Goal: Task Accomplishment & Management: Manage account settings

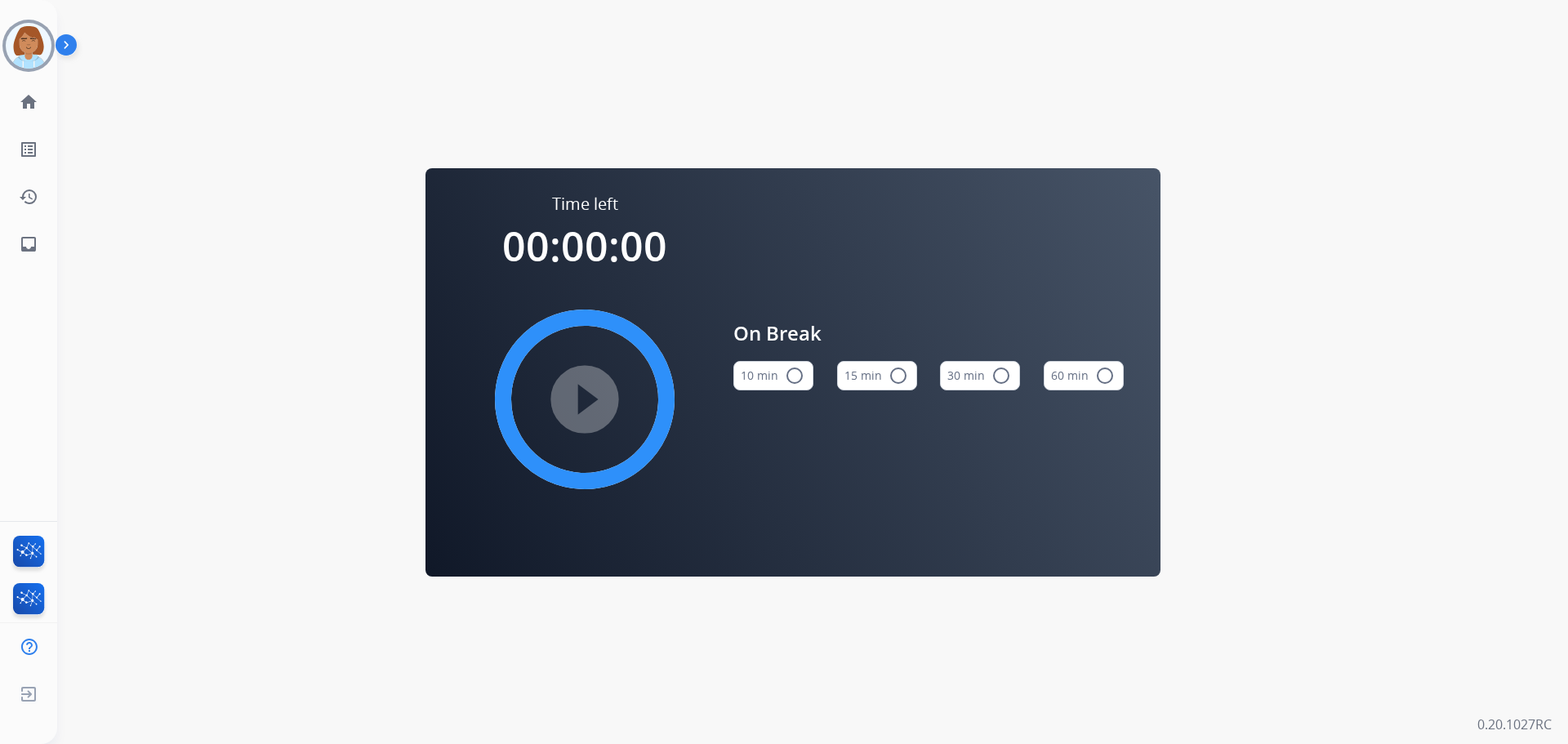
click at [29, 72] on div "[PERSON_NAME] Offline Edit Avatar Agent: [PERSON_NAME] Profile: Extend_Training…" at bounding box center [29, 134] width 57 height 268
click at [33, 54] on img at bounding box center [28, 46] width 46 height 46
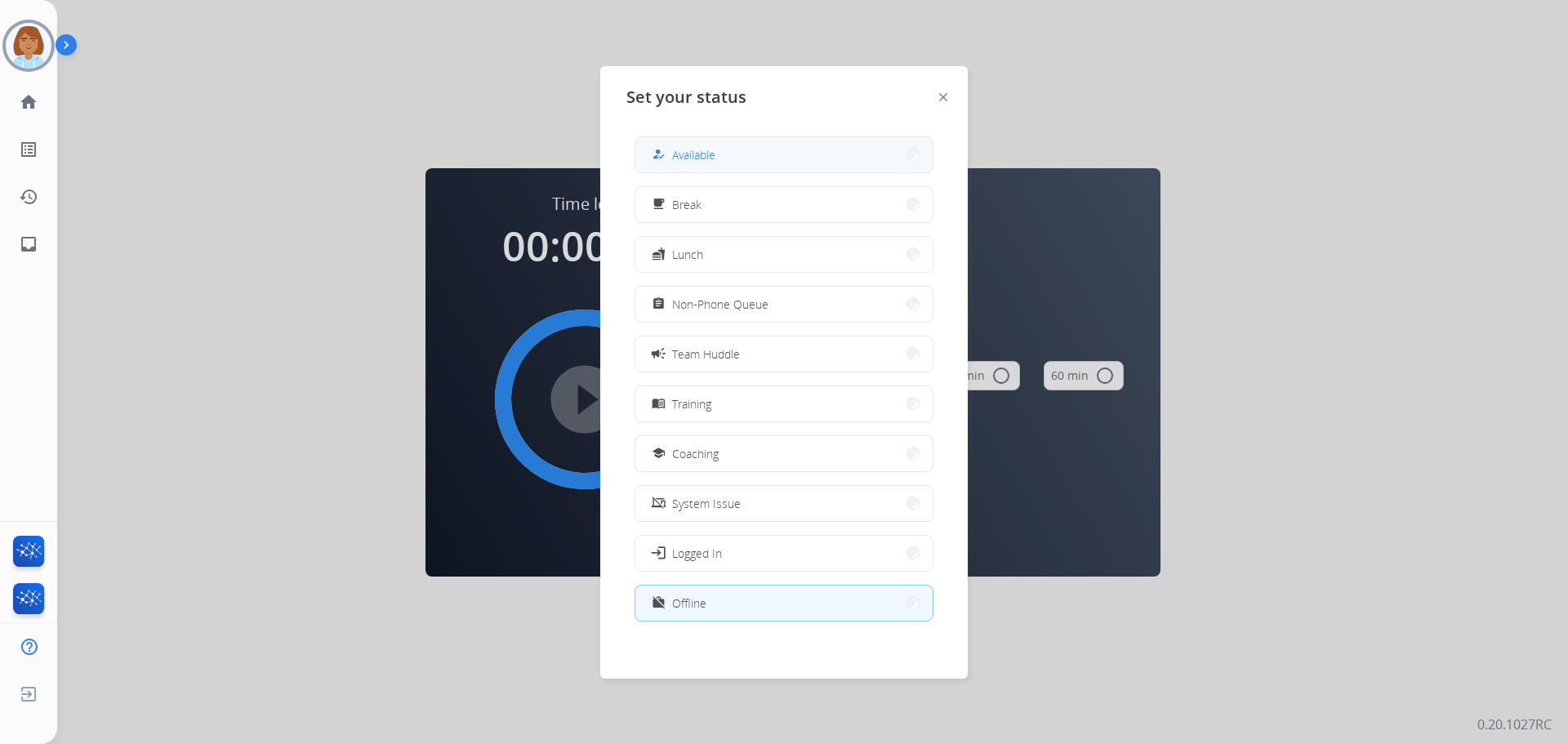
click at [813, 169] on button "how_to_reg Available" at bounding box center [784, 154] width 297 height 35
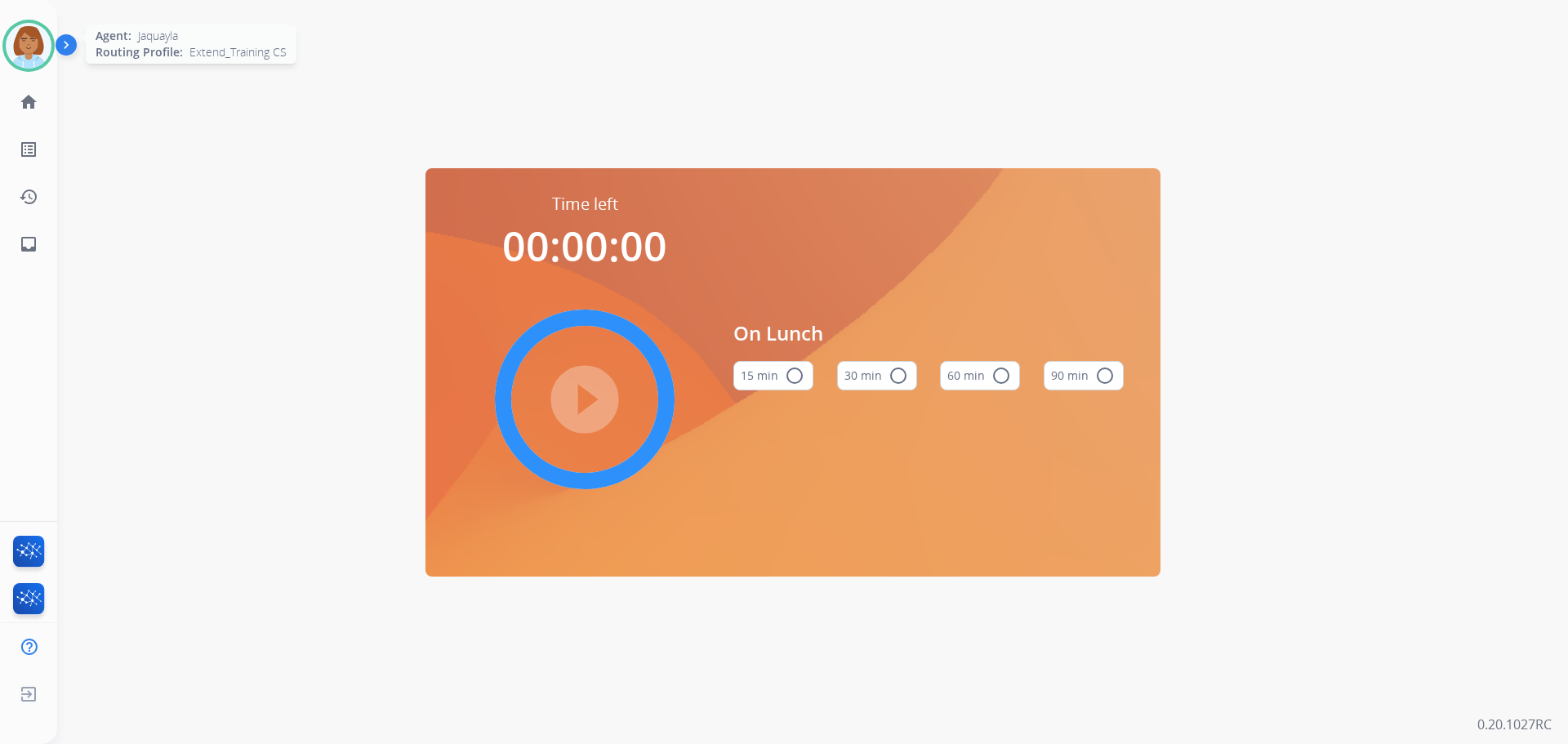
click at [27, 48] on img at bounding box center [28, 46] width 46 height 46
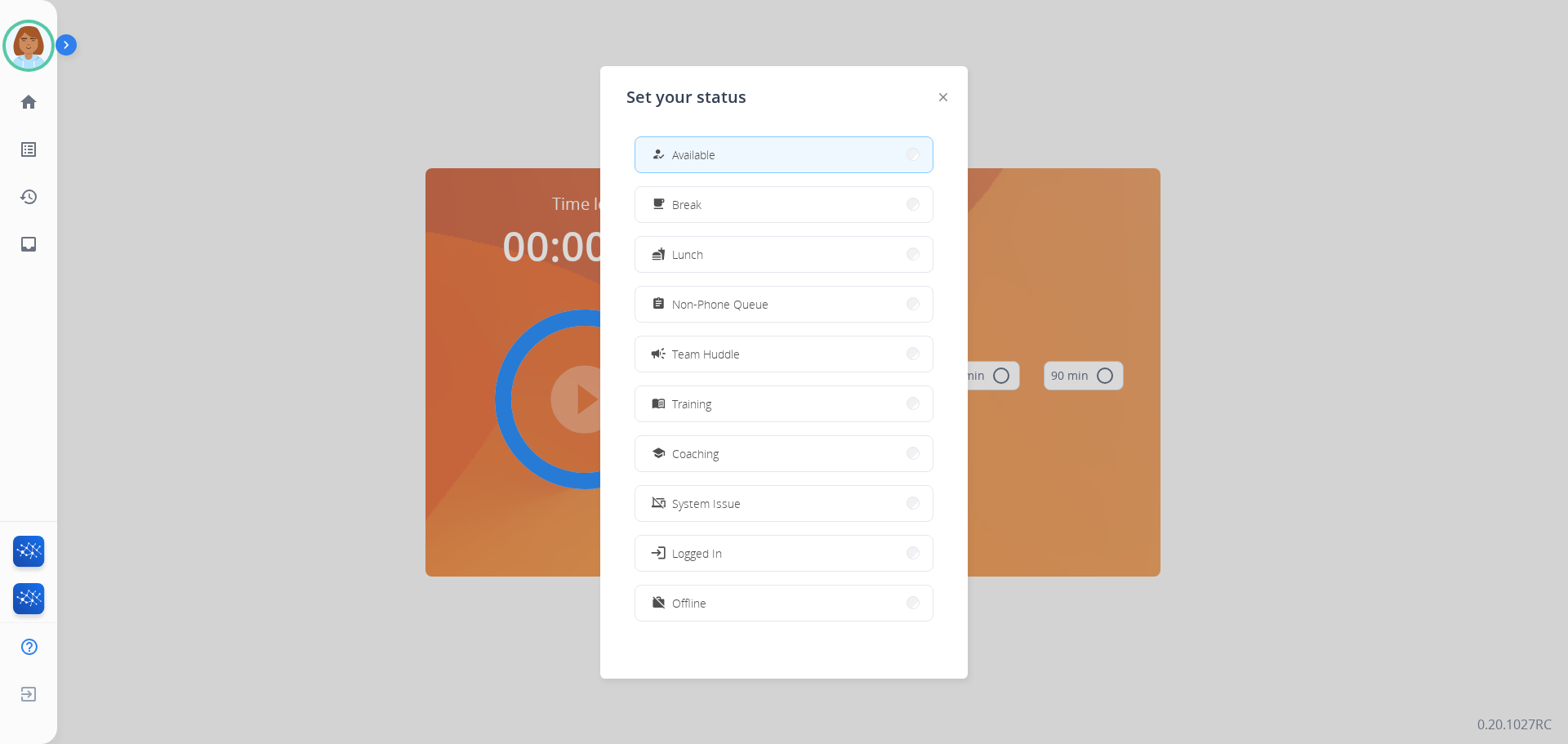
click at [794, 155] on button "how_to_reg Available" at bounding box center [784, 154] width 297 height 35
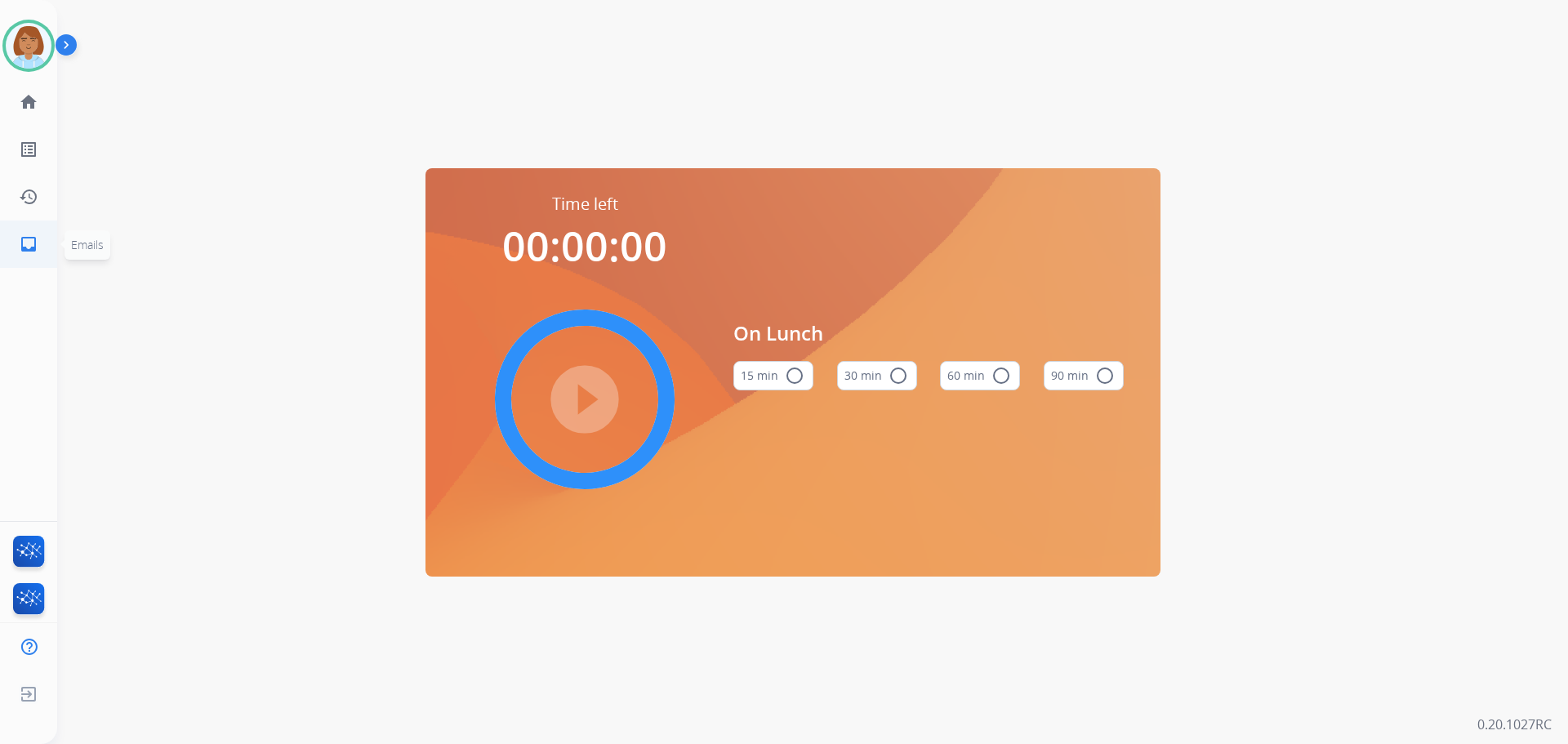
click at [33, 261] on link "inbox Emails" at bounding box center [28, 244] width 46 height 46
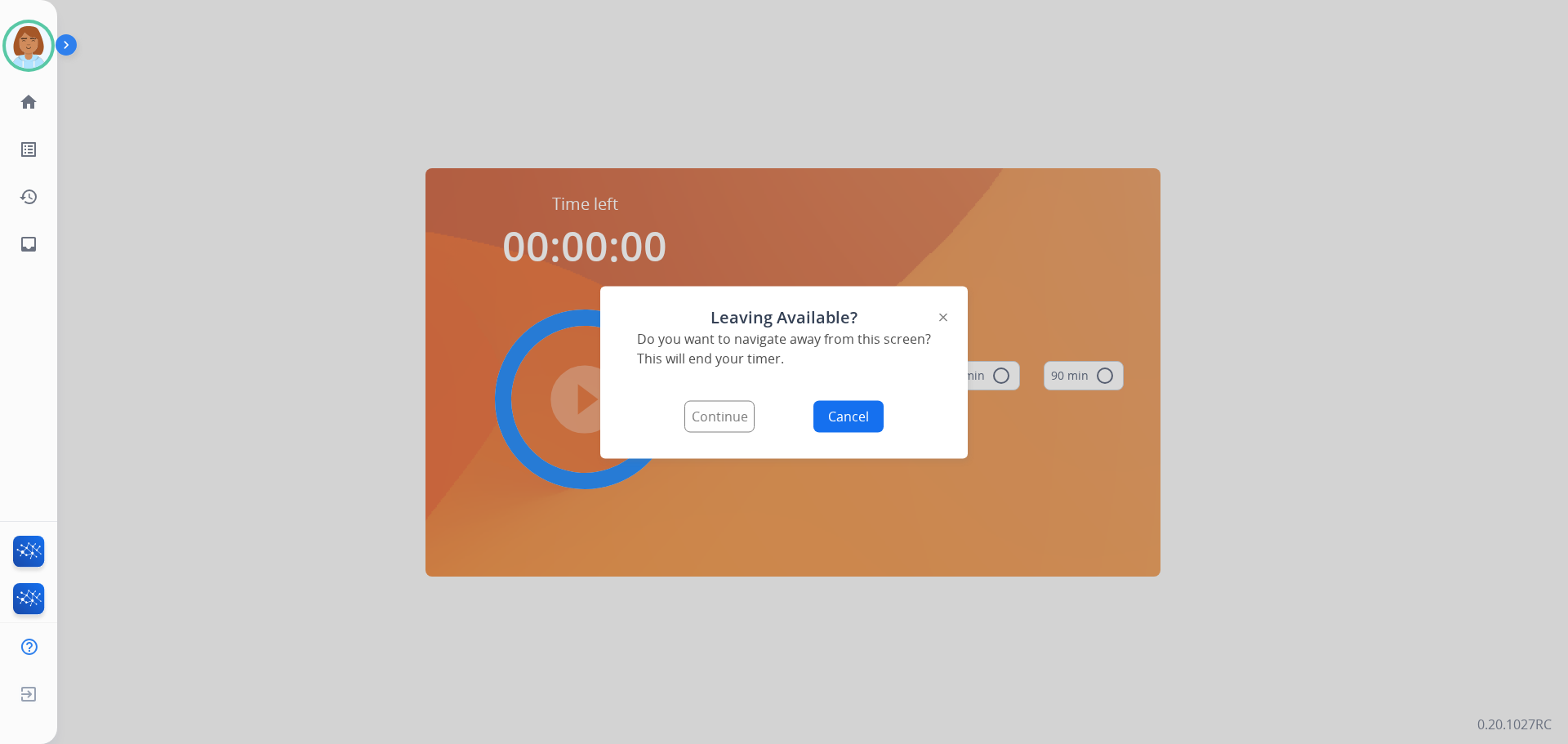
click at [706, 408] on button "Continue" at bounding box center [719, 417] width 70 height 32
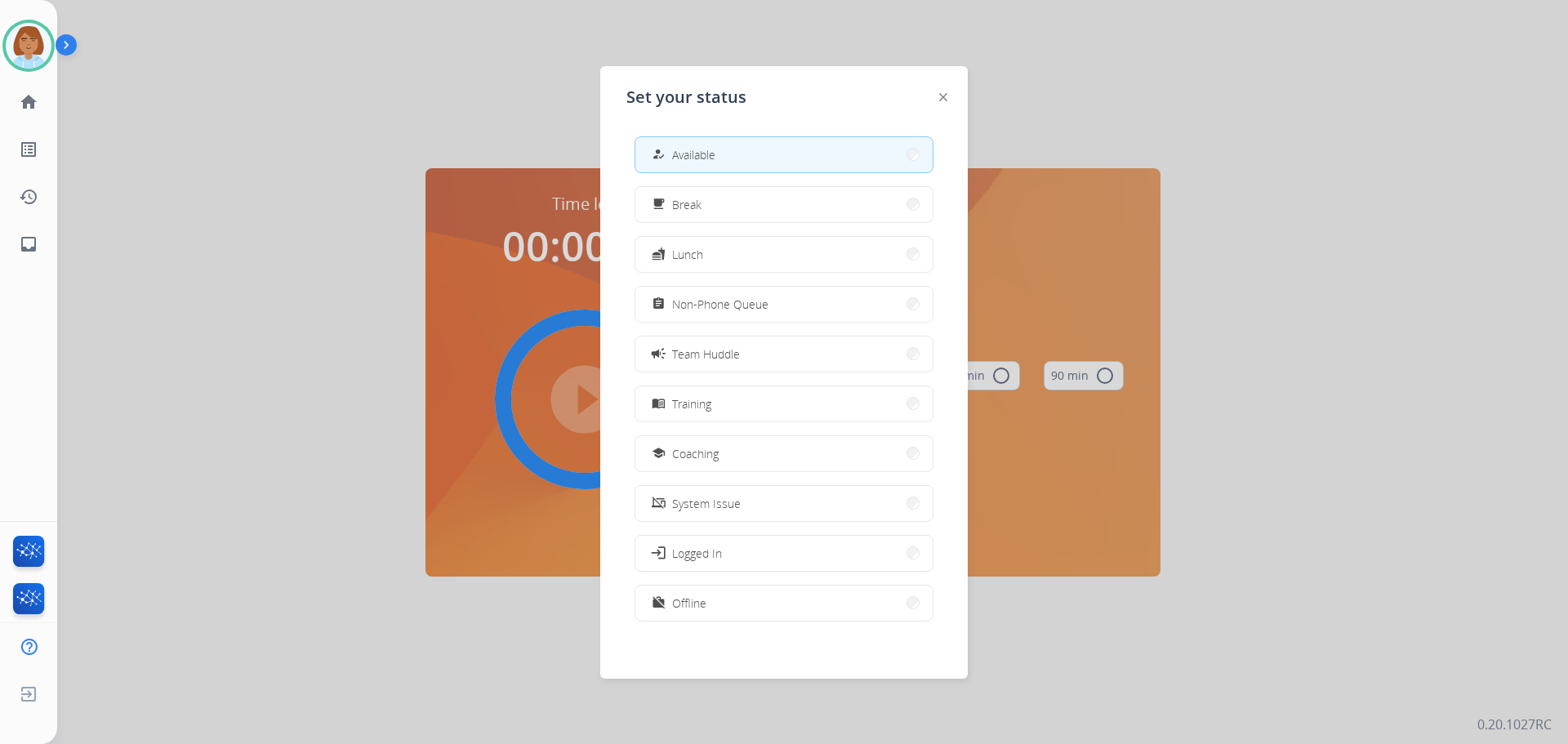
click at [704, 160] on span "Available" at bounding box center [694, 154] width 43 height 17
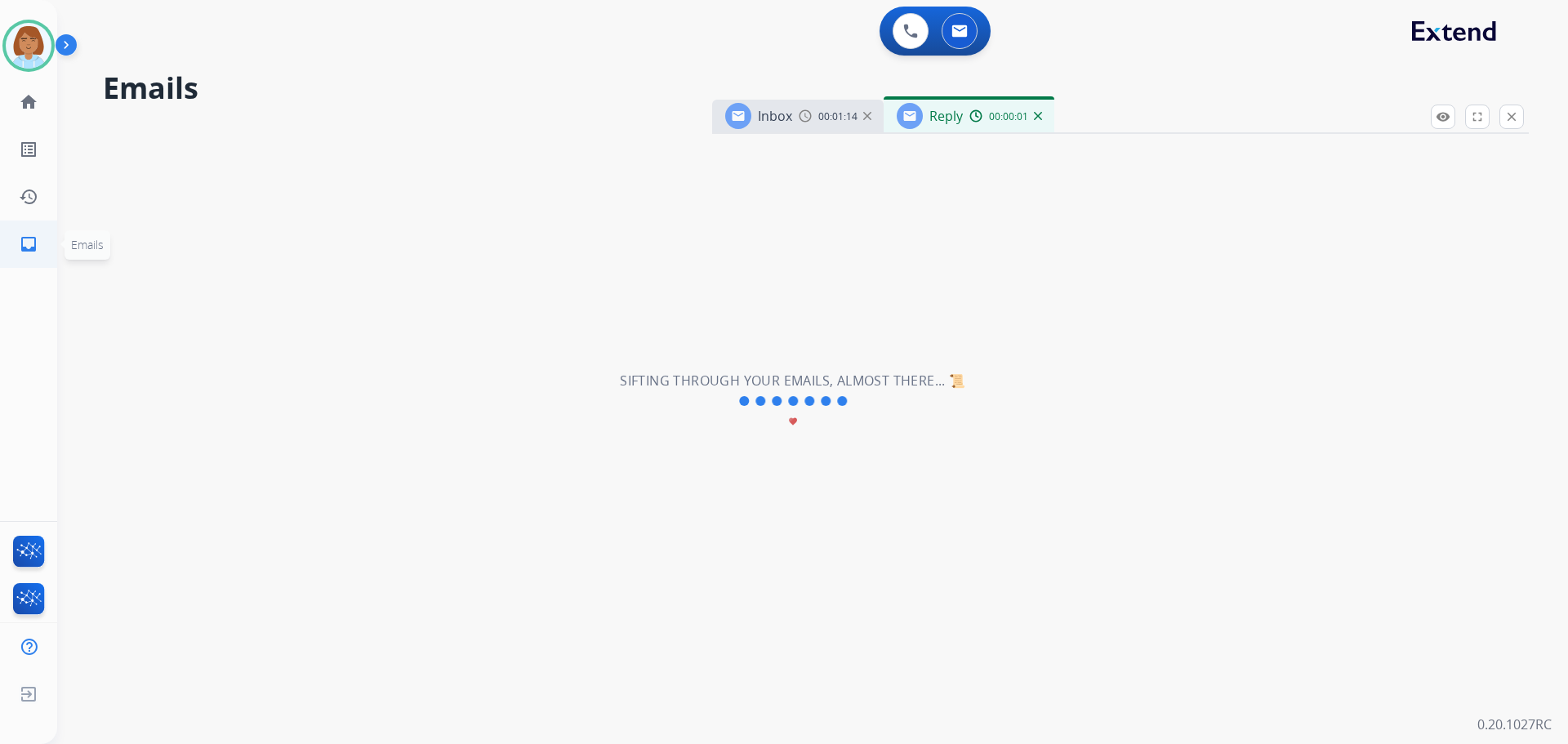
select select "**********"
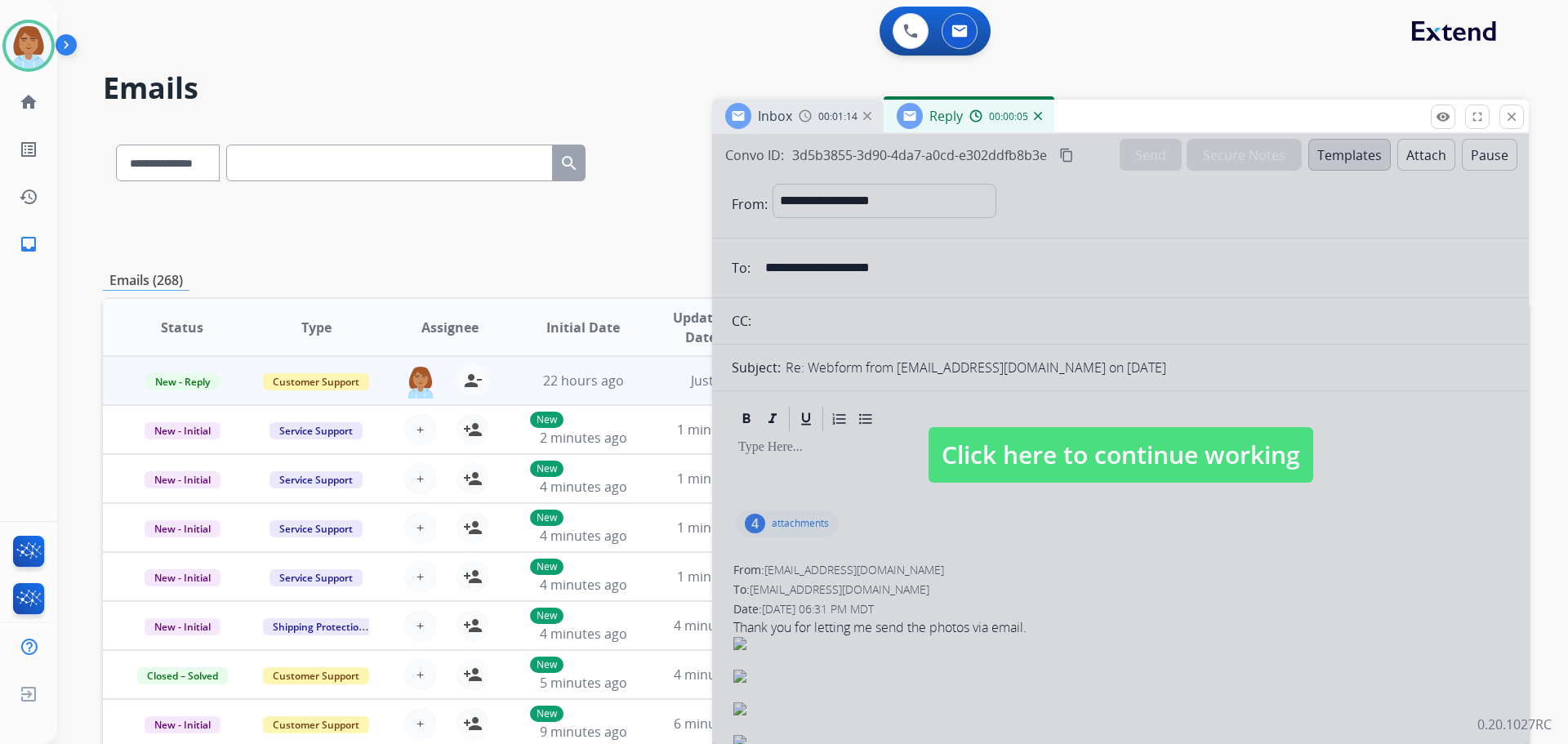
click at [1525, 127] on div "Inbox 00:01:14 Reply 00:00:05" at bounding box center [1121, 117] width 817 height 34
click at [1518, 122] on mat-icon "close" at bounding box center [1512, 117] width 14 height 14
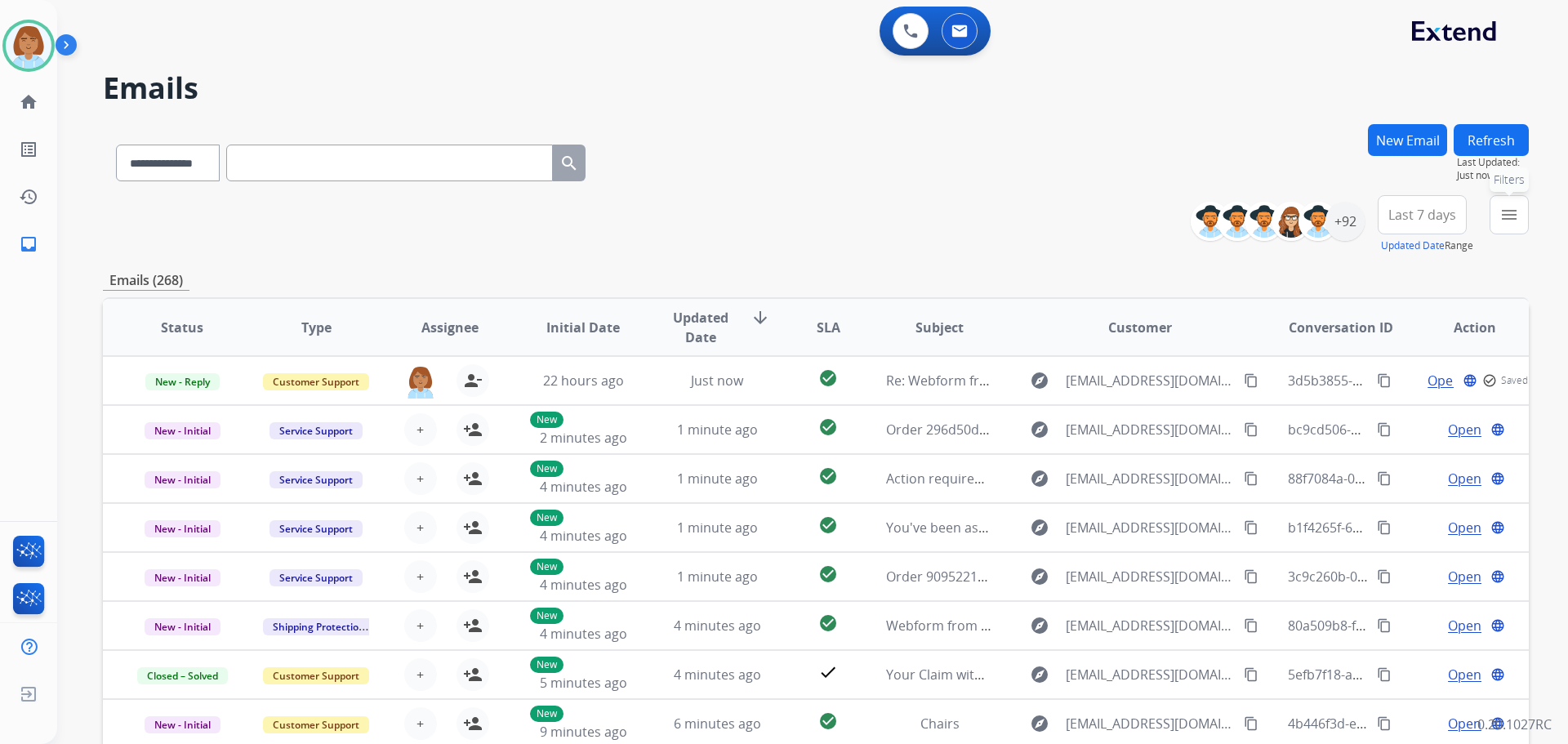
click at [1510, 211] on mat-icon "menu" at bounding box center [1510, 215] width 20 height 20
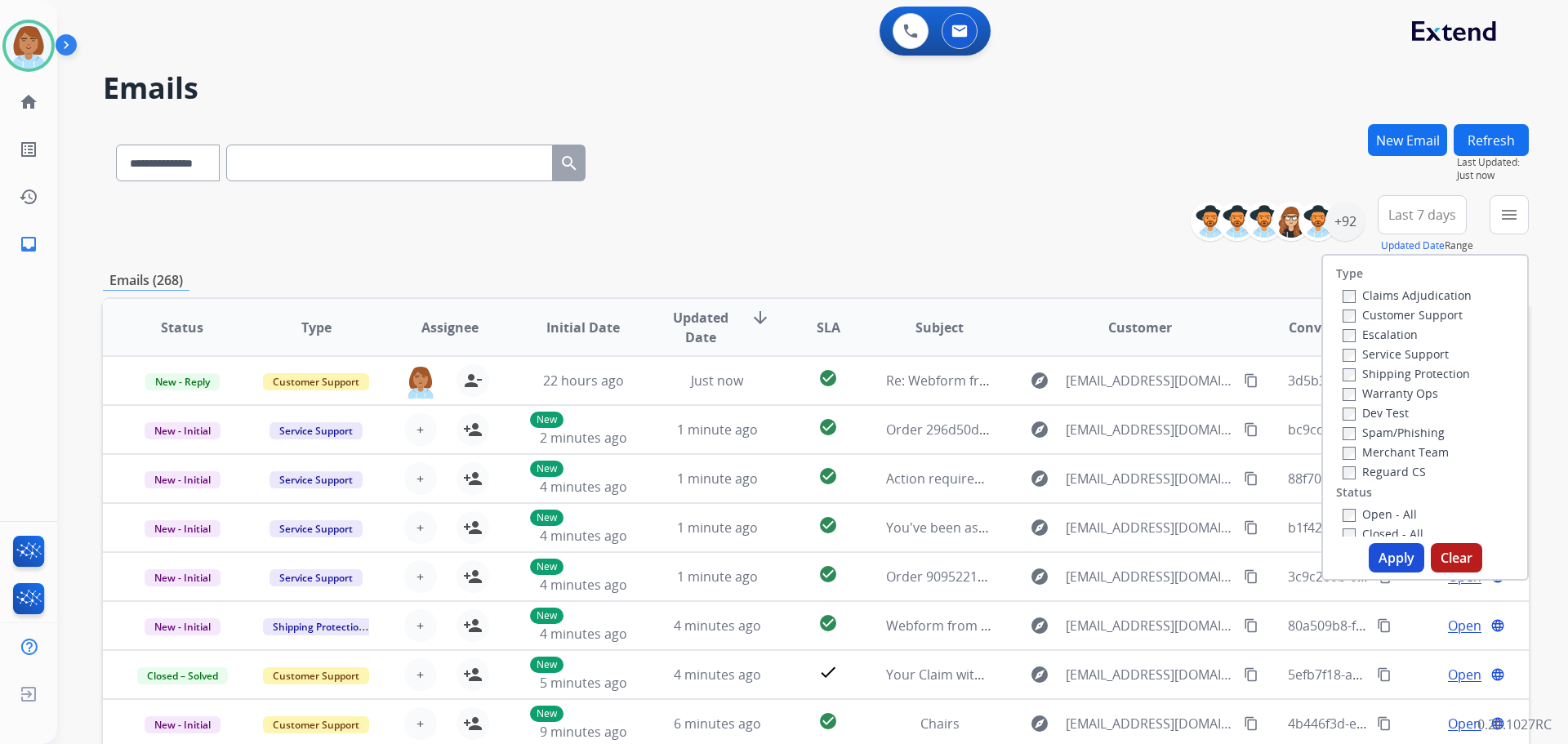
click at [1420, 310] on label "Customer Support" at bounding box center [1403, 315] width 120 height 15
click at [1398, 374] on label "Shipping Protection" at bounding box center [1407, 373] width 127 height 15
click at [1391, 558] on button "Apply" at bounding box center [1397, 558] width 56 height 30
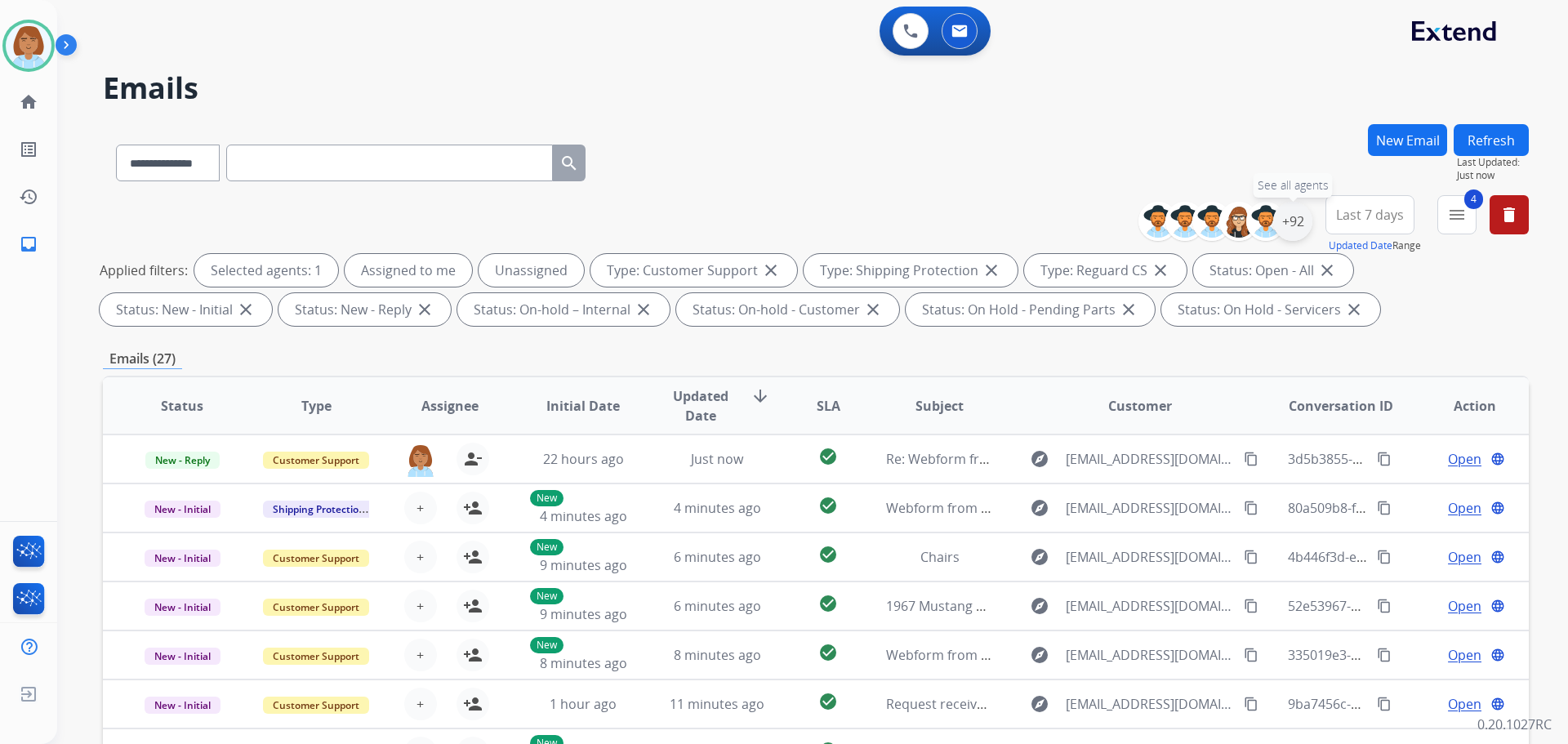
click at [1300, 229] on div "+92" at bounding box center [1293, 221] width 39 height 39
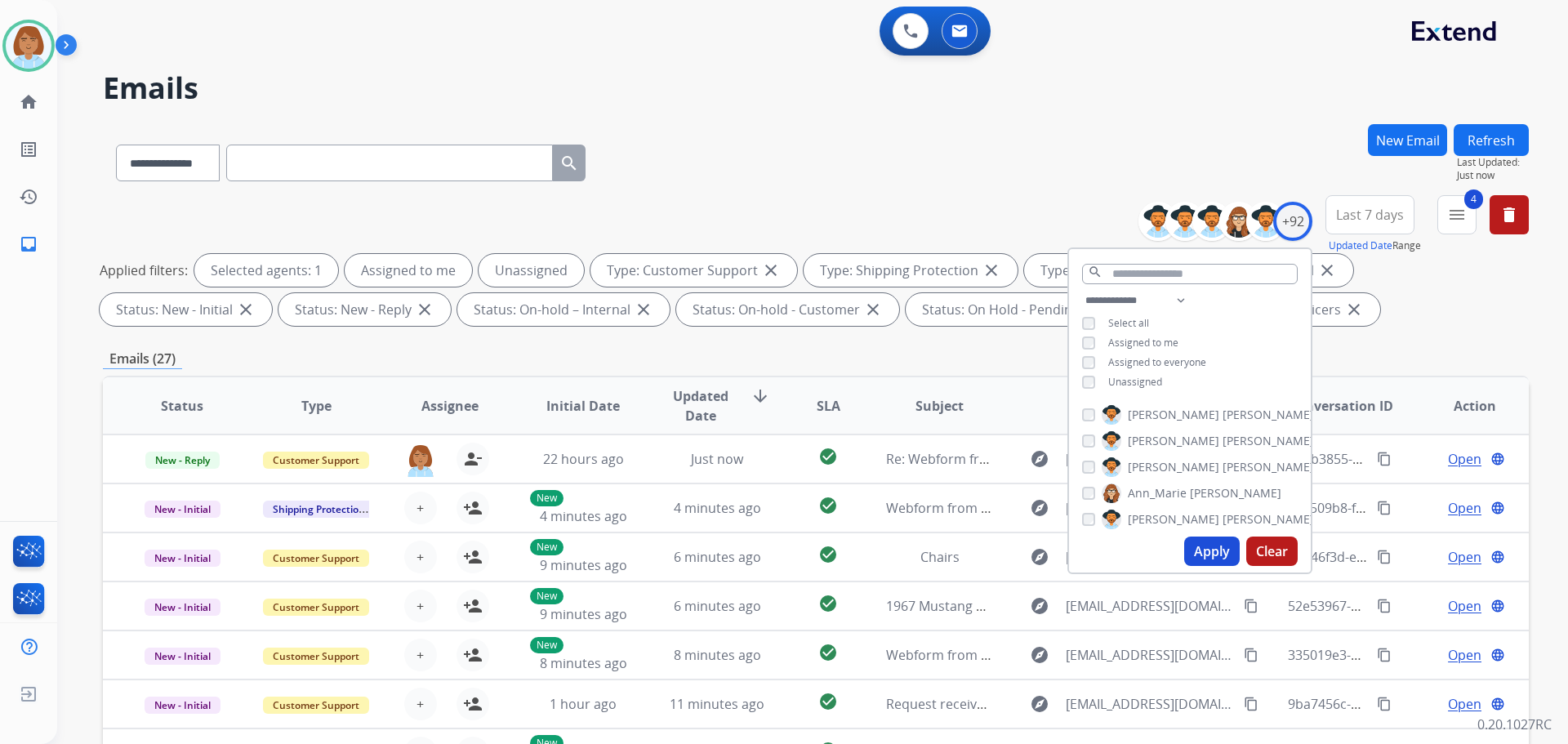
click at [1119, 384] on span "Unassigned" at bounding box center [1135, 381] width 54 height 13
click at [1210, 556] on button "Apply" at bounding box center [1212, 551] width 56 height 30
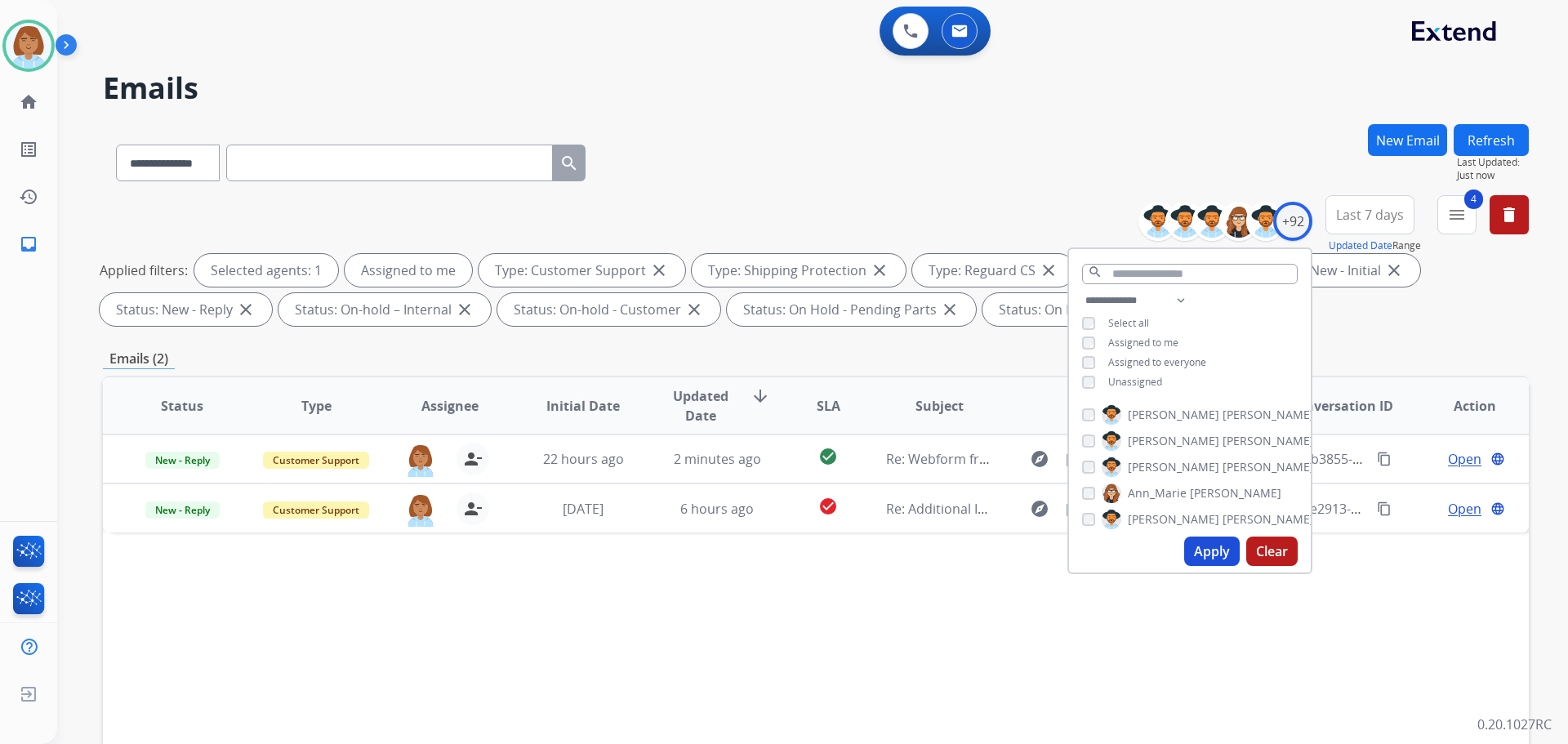
click at [1125, 382] on span "Unassigned" at bounding box center [1135, 381] width 54 height 13
click at [1196, 553] on button "Apply" at bounding box center [1212, 551] width 56 height 30
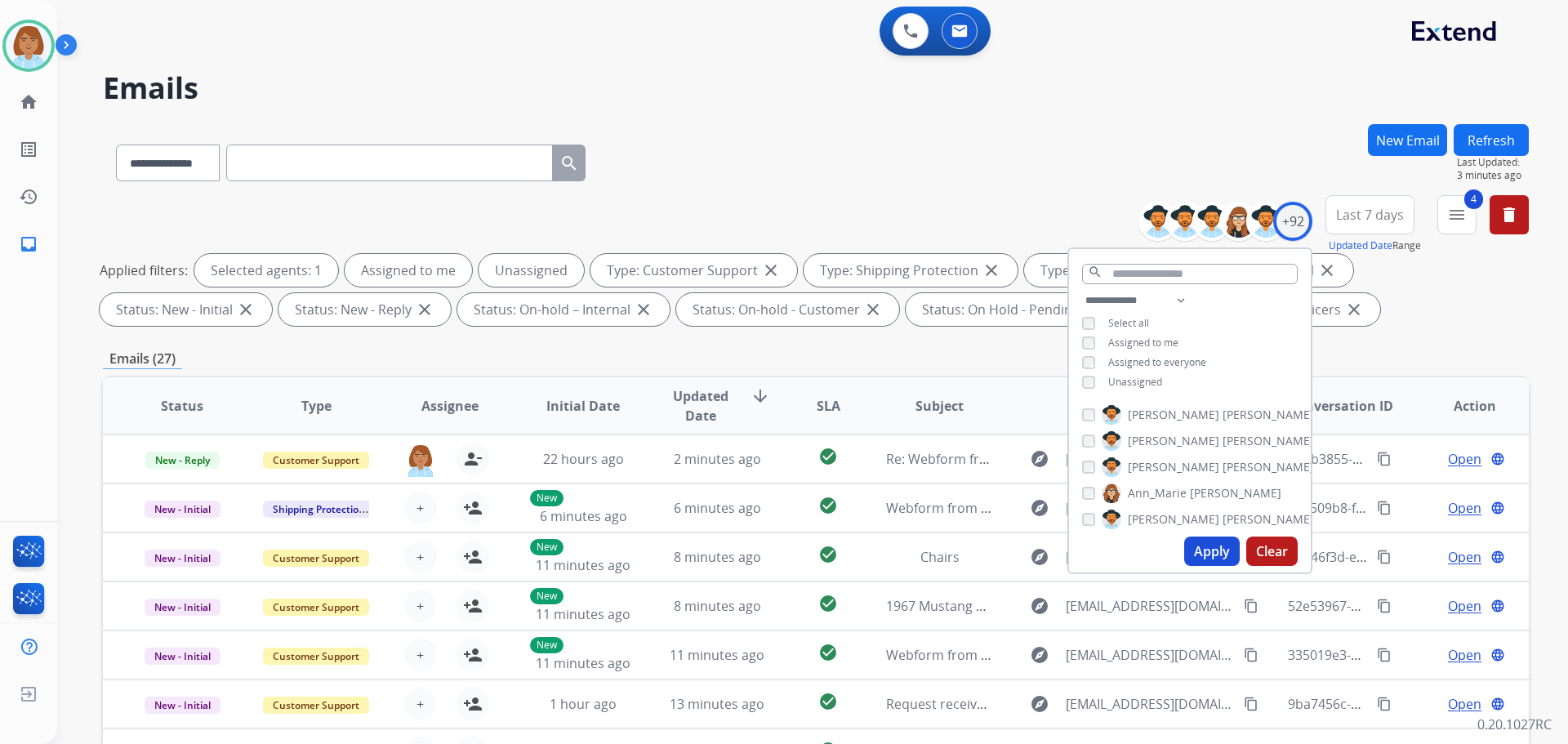
drag, startPoint x: 1074, startPoint y: 110, endPoint x: 1075, endPoint y: 123, distance: 13.0
click at [1074, 111] on div "**********" at bounding box center [793, 431] width 1472 height 744
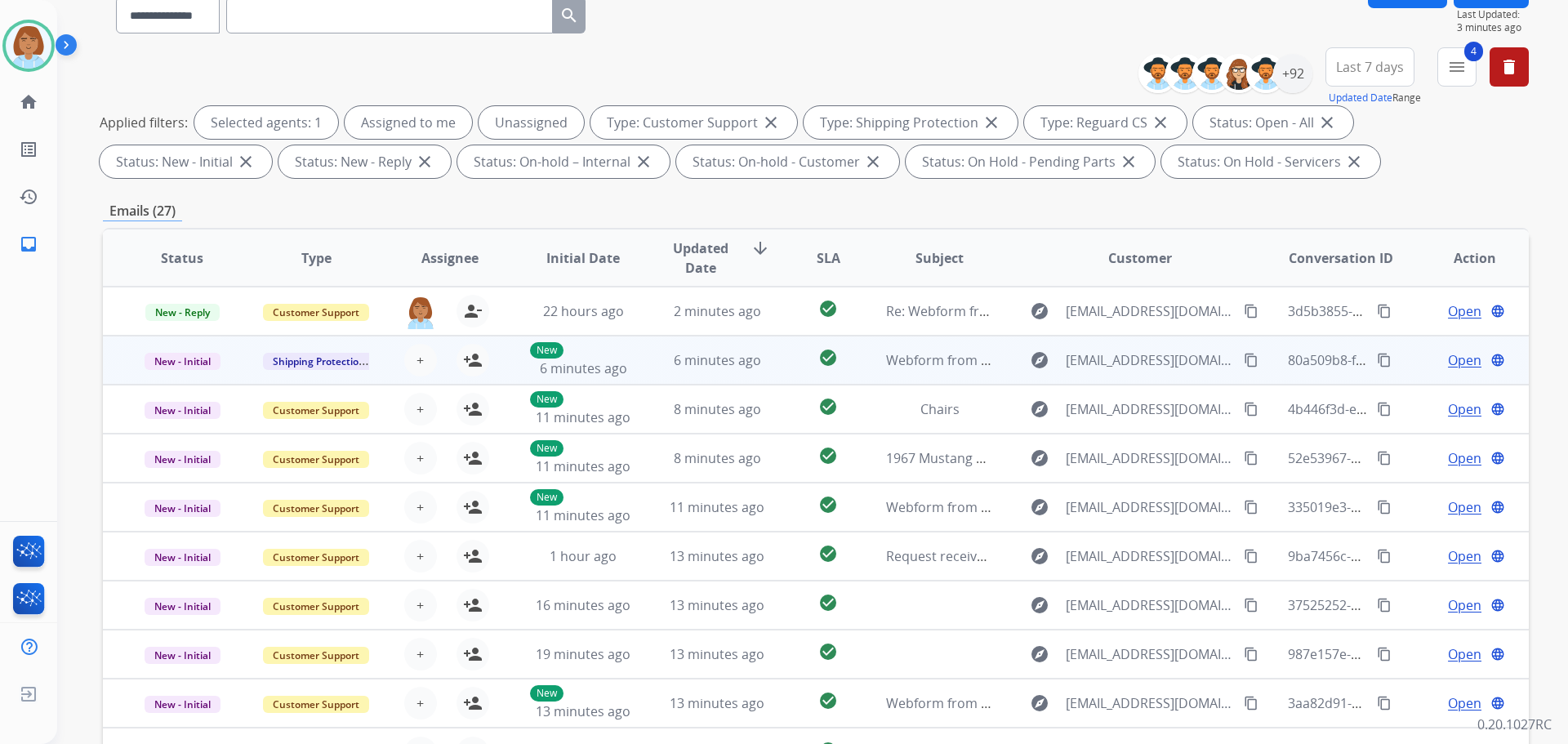
scroll to position [264, 0]
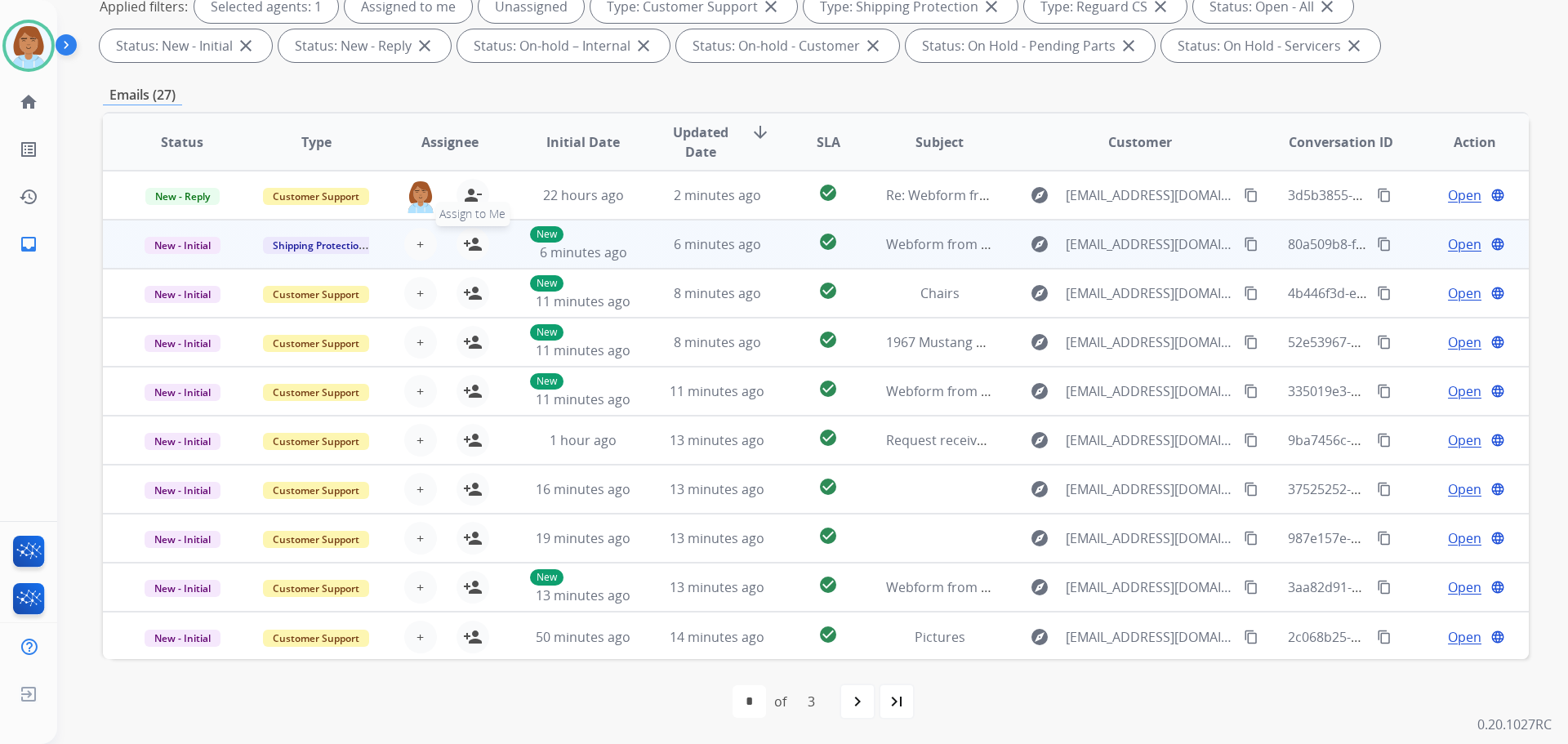
click at [476, 250] on mat-icon "person_add" at bounding box center [473, 245] width 20 height 20
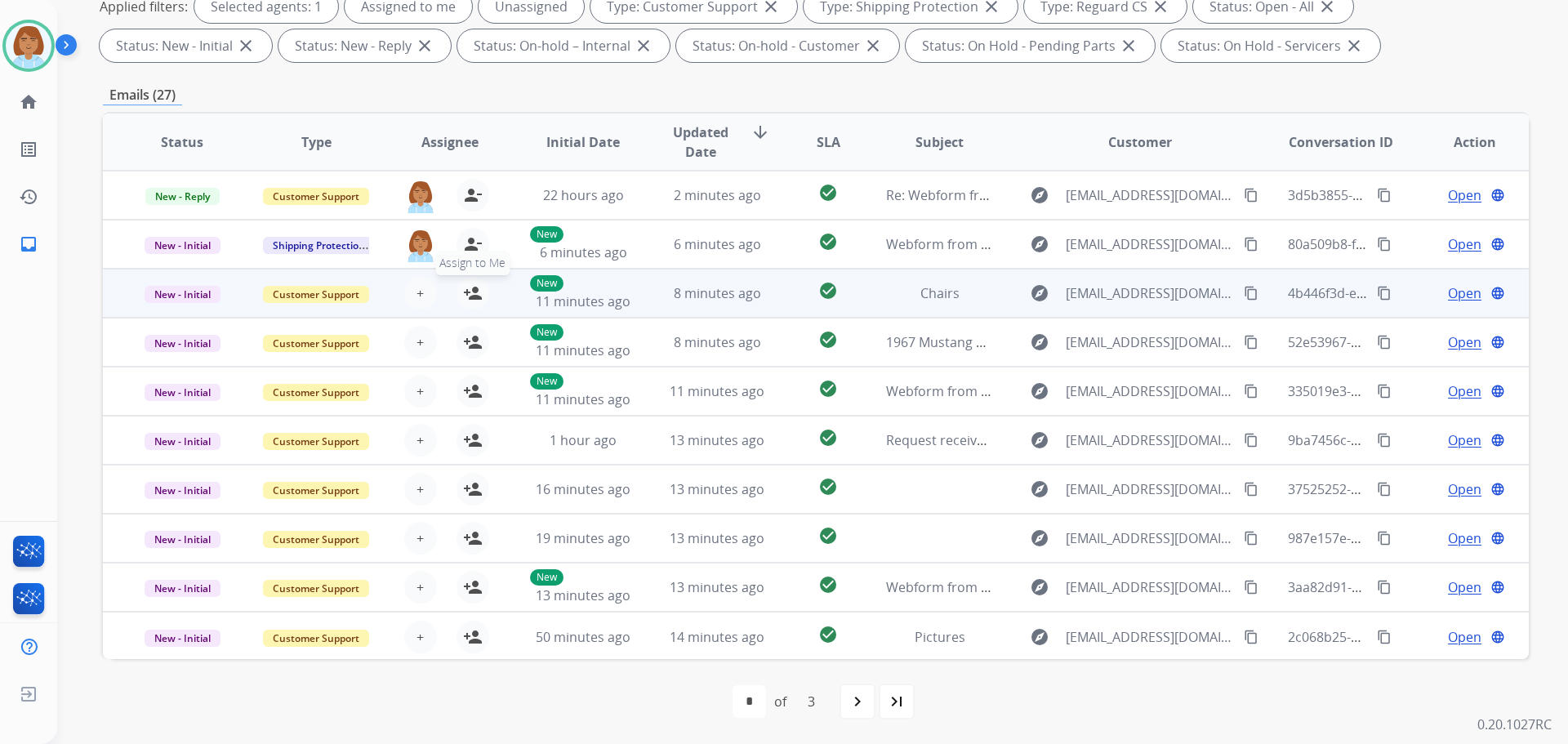
click at [469, 295] on mat-icon "person_add" at bounding box center [473, 293] width 20 height 20
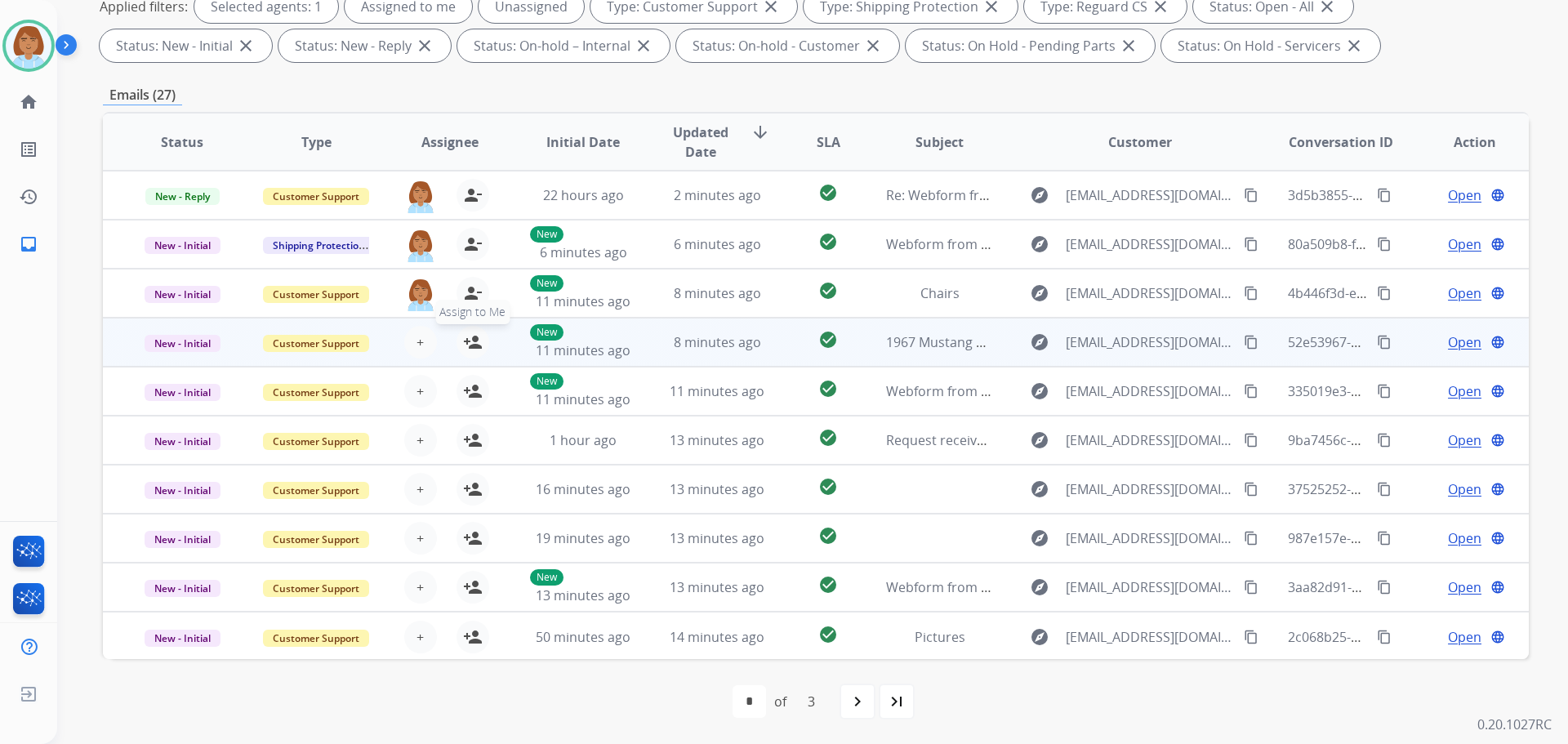
click at [471, 342] on mat-icon "person_add" at bounding box center [473, 342] width 20 height 20
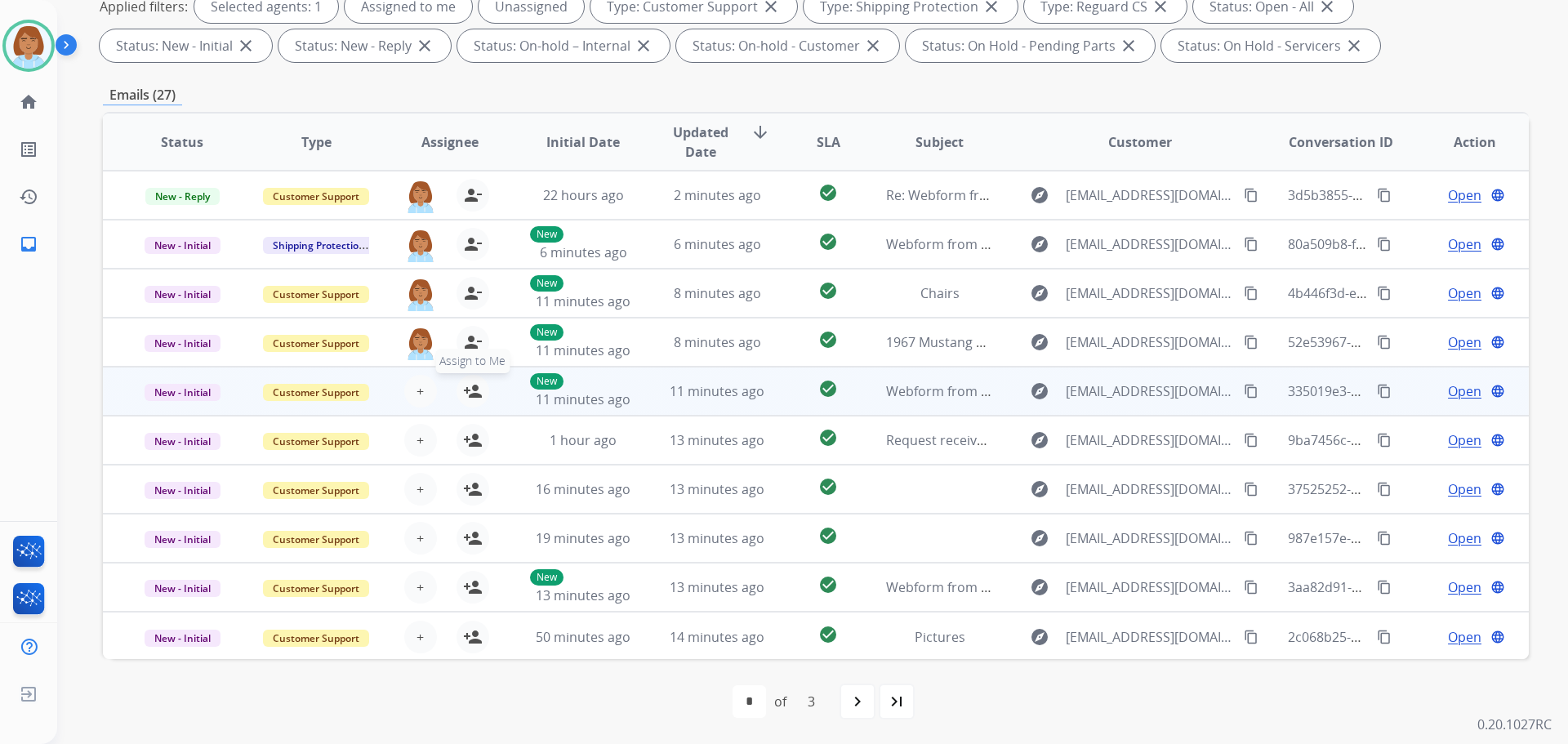
click at [476, 394] on mat-icon "person_add" at bounding box center [473, 392] width 20 height 20
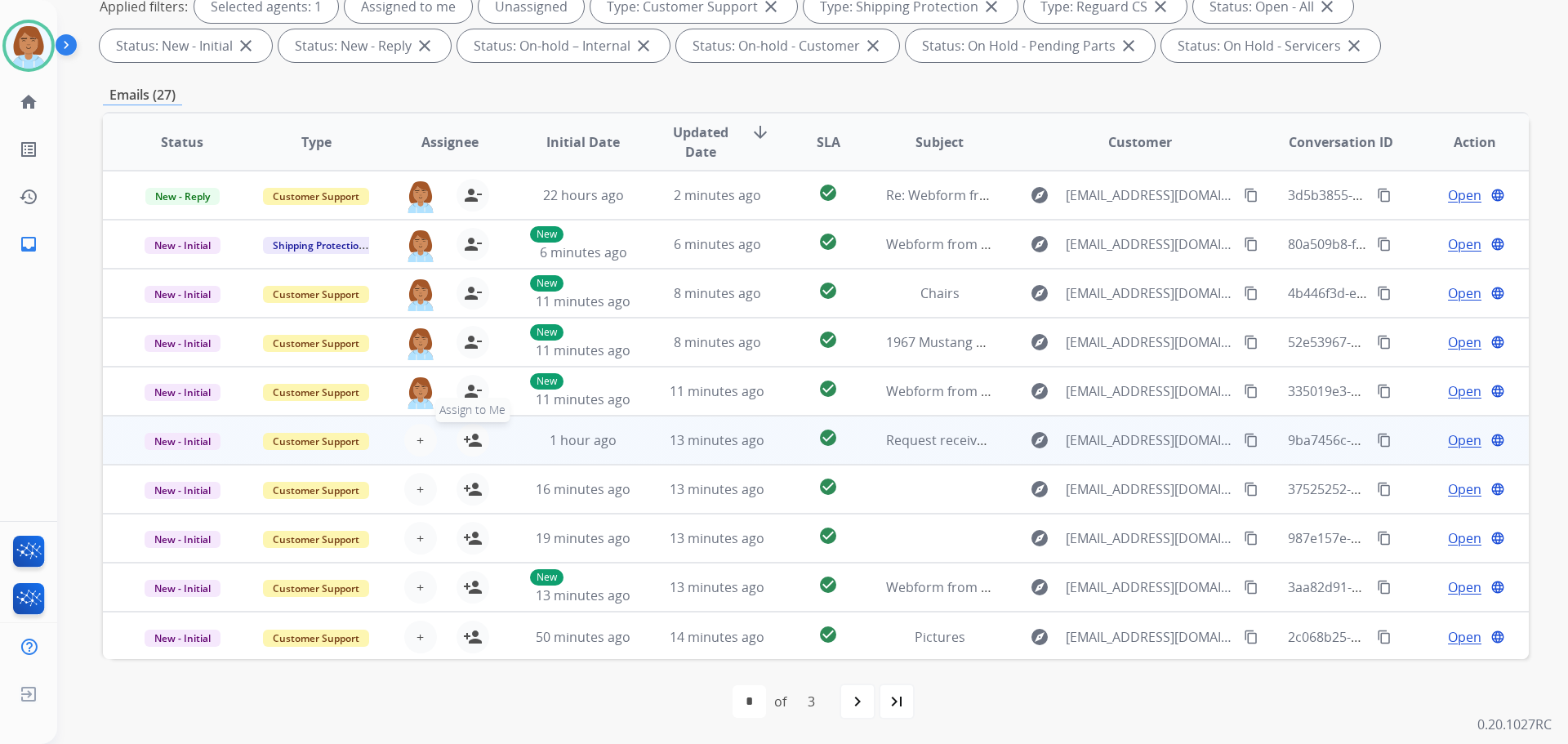
click at [477, 435] on mat-icon "person_add" at bounding box center [473, 440] width 20 height 20
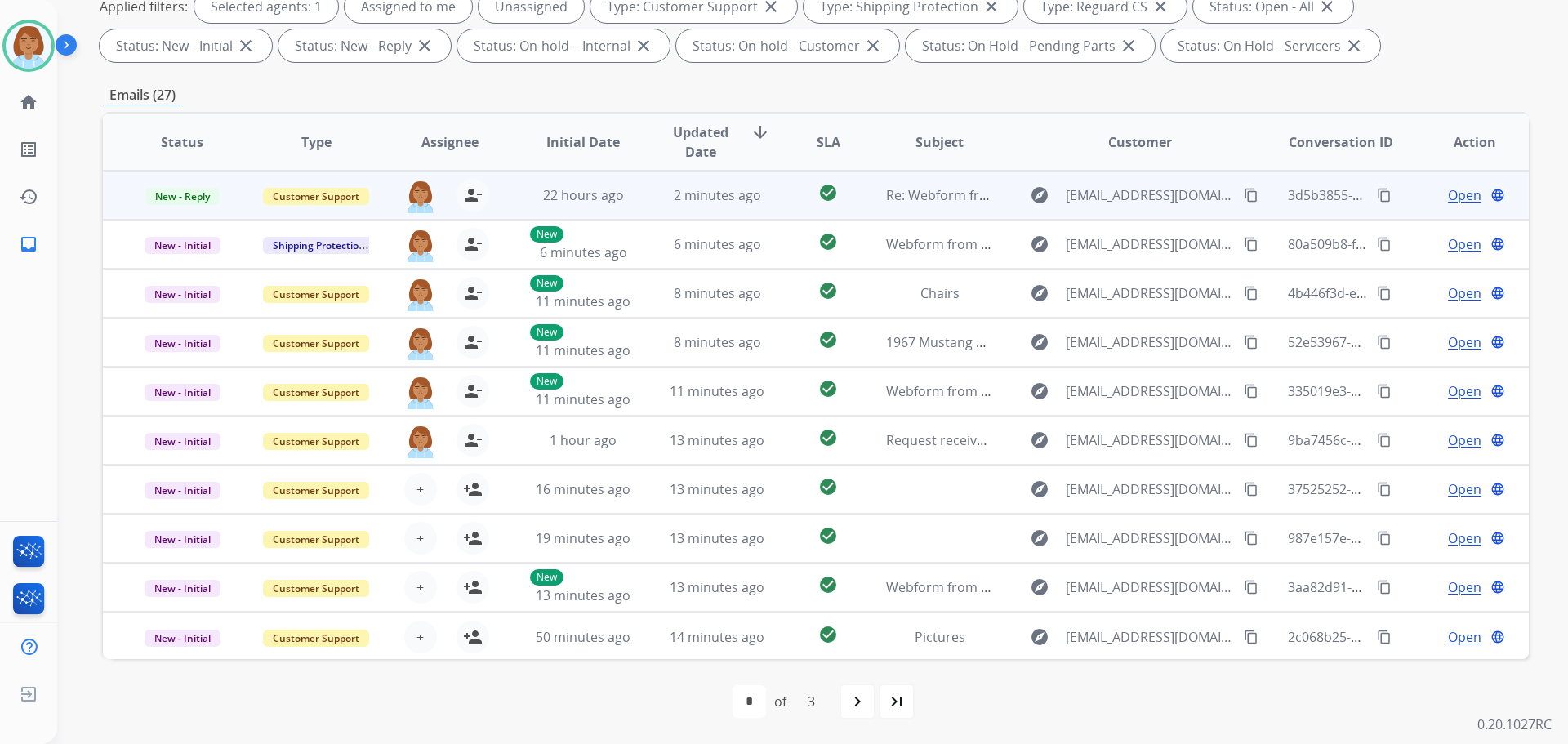
scroll to position [0, 0]
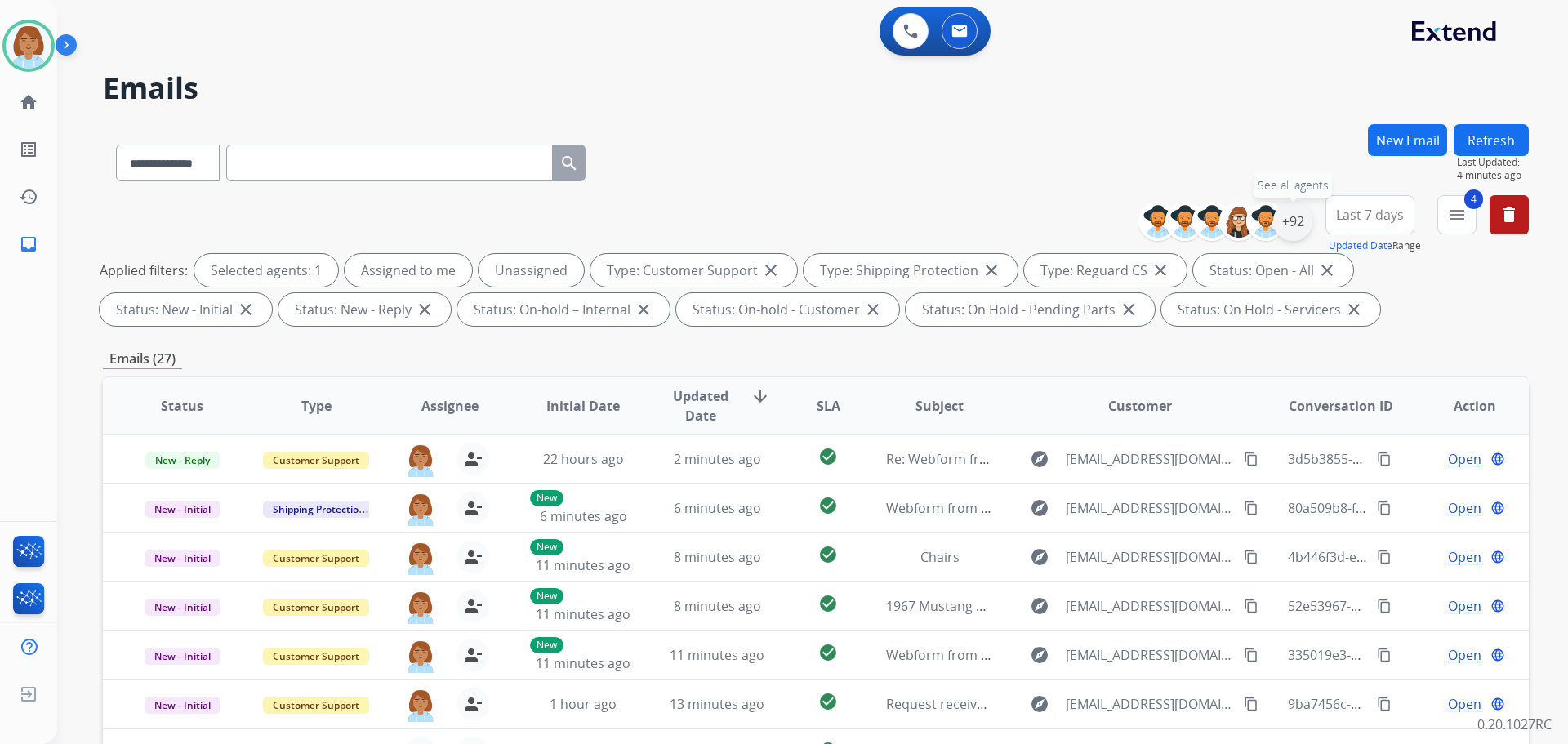
click at [1295, 225] on div "+92" at bounding box center [1293, 221] width 39 height 39
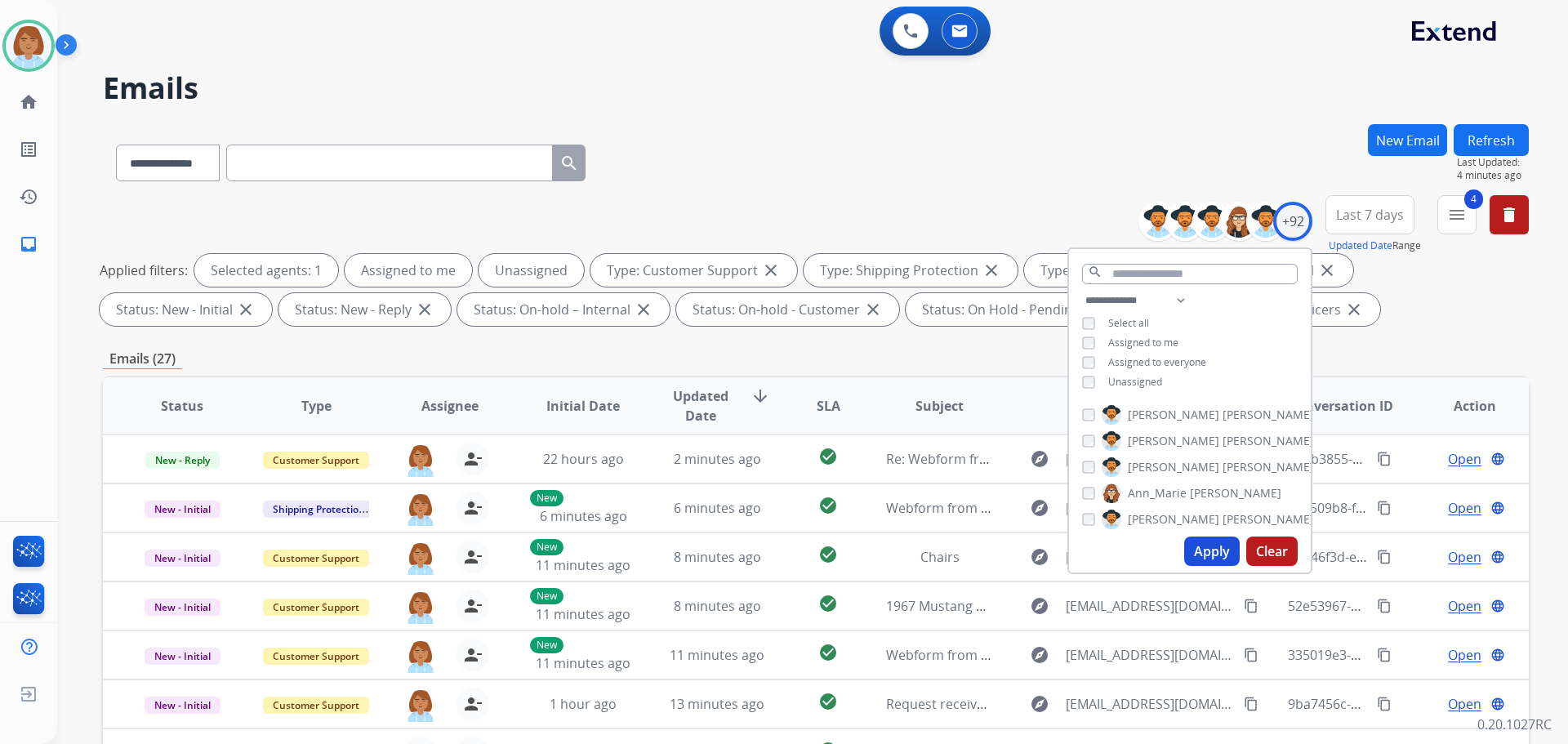
click at [1127, 380] on span "Unassigned" at bounding box center [1135, 381] width 54 height 13
click at [1211, 566] on button "Apply" at bounding box center [1212, 551] width 56 height 30
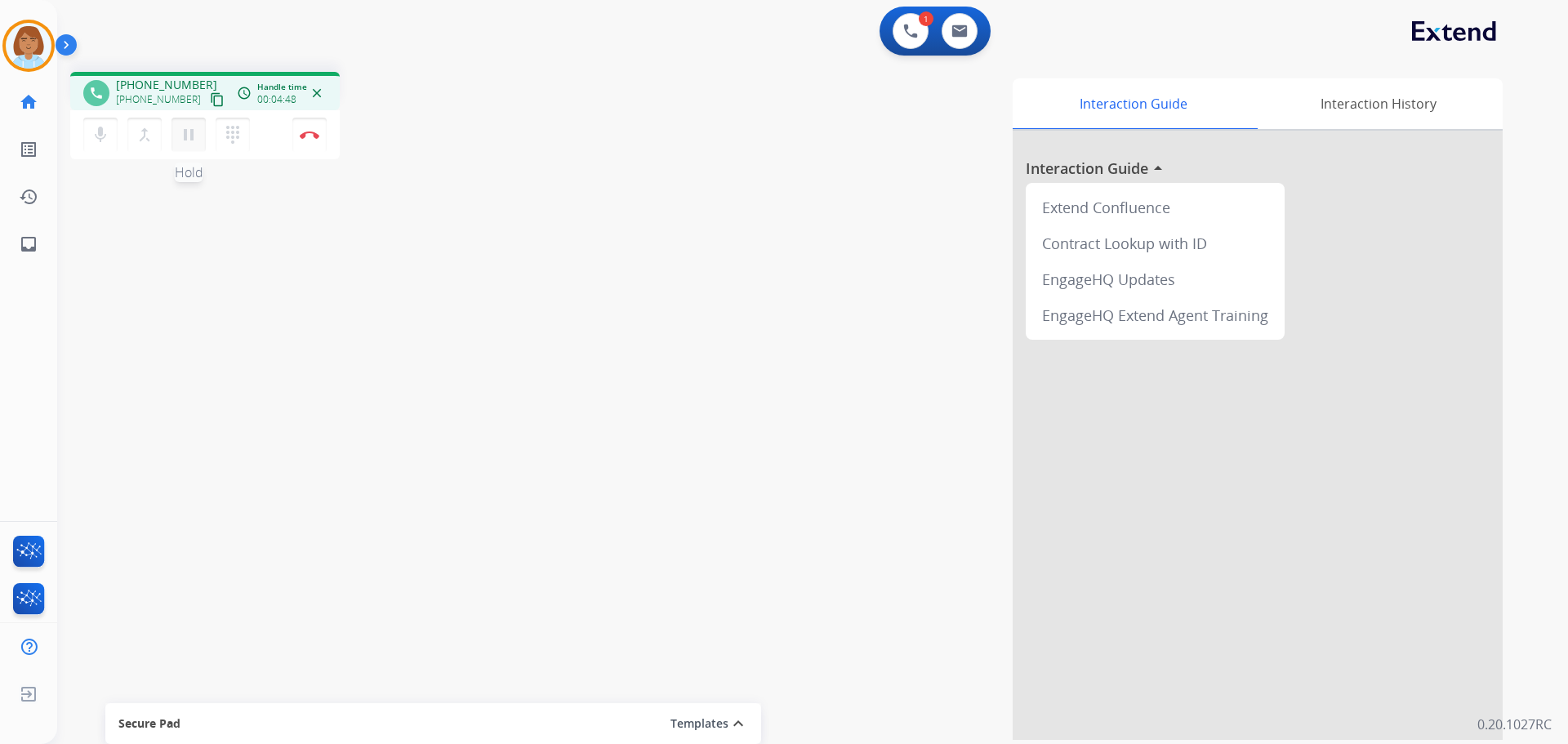
click at [193, 134] on mat-icon "pause" at bounding box center [189, 134] width 20 height 20
click at [102, 140] on mat-icon "mic" at bounding box center [100, 134] width 20 height 20
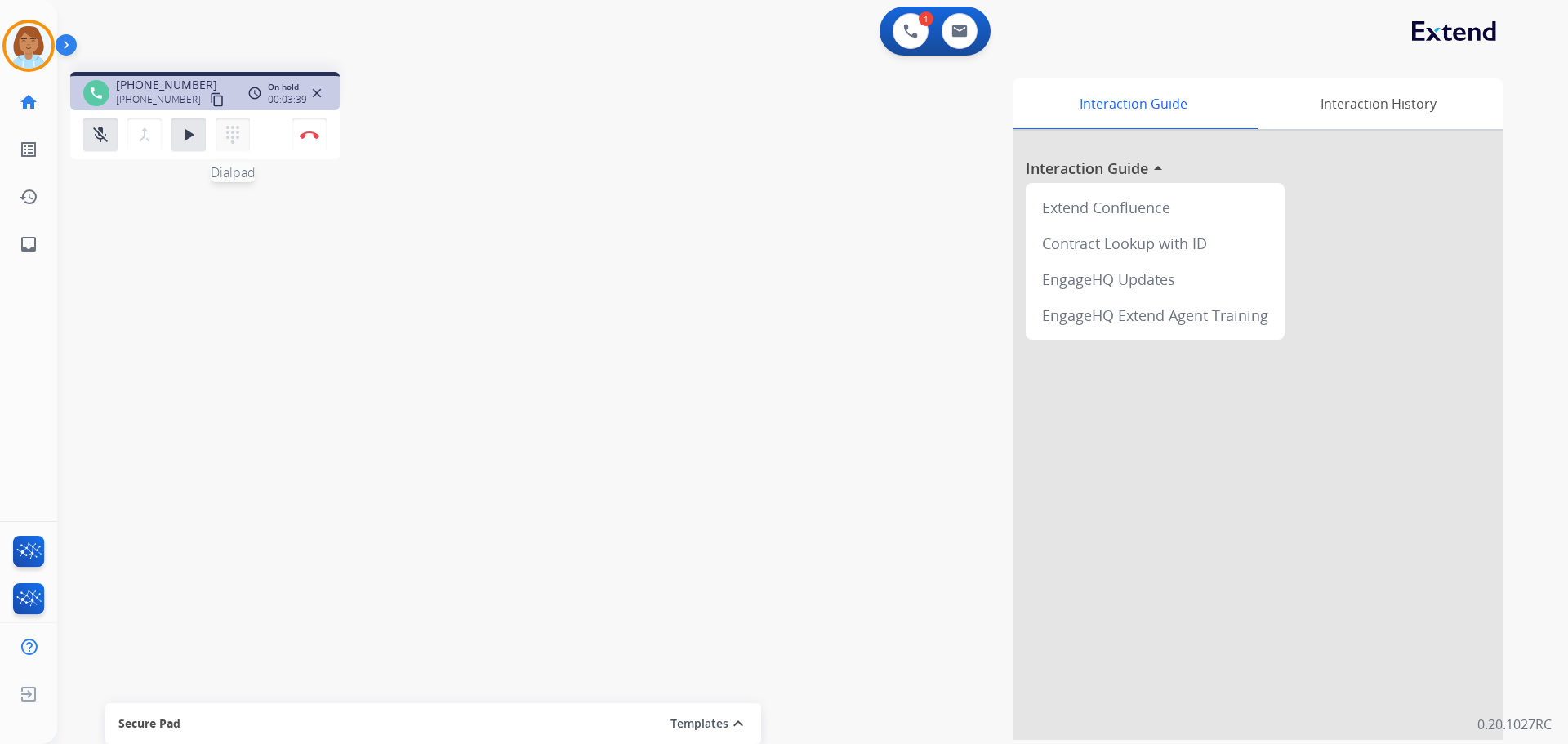
click at [229, 143] on mat-icon "dialpad" at bounding box center [233, 134] width 20 height 20
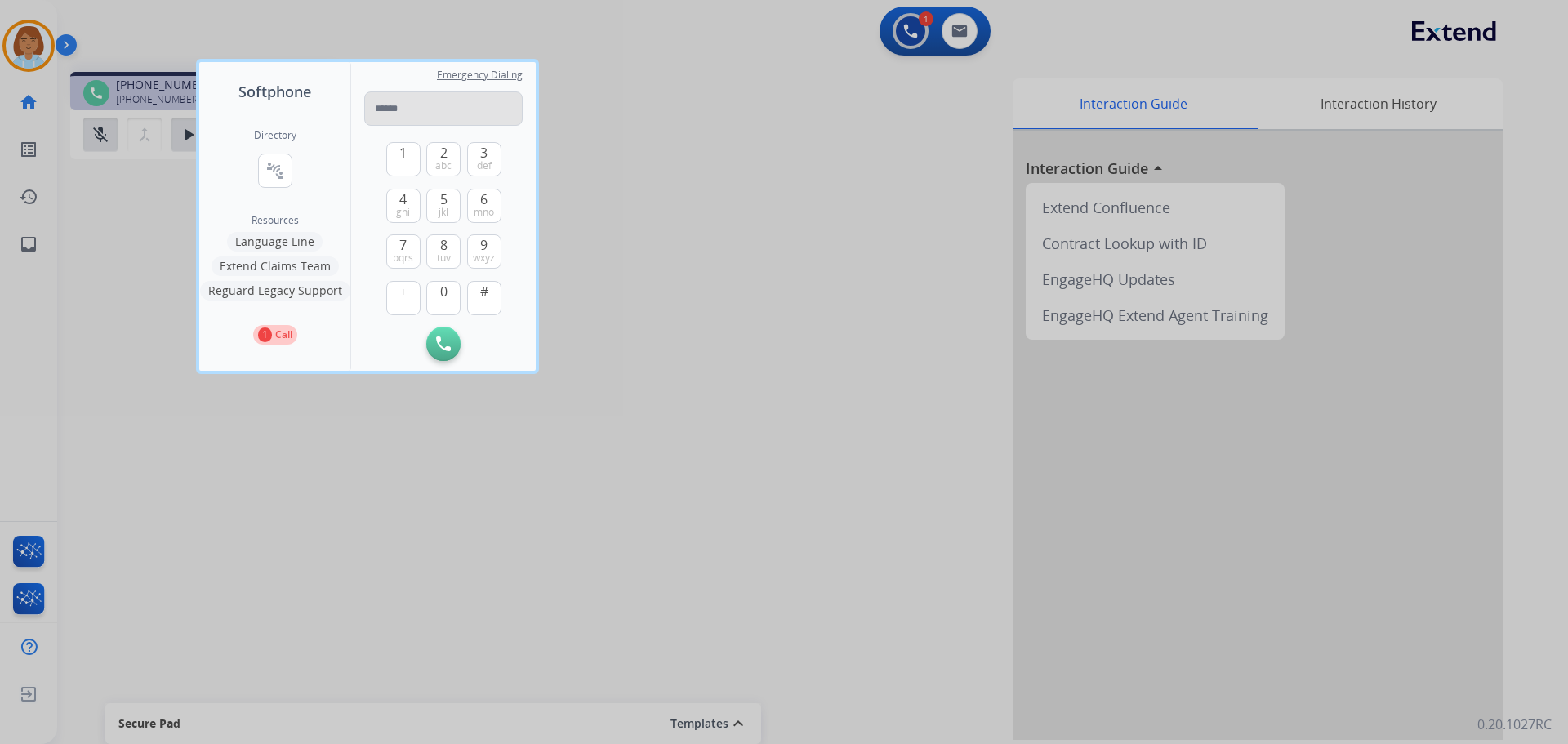
click at [433, 102] on input "tel" at bounding box center [444, 108] width 159 height 34
type input "**********"
click at [452, 345] on button "Initiate Call" at bounding box center [444, 344] width 34 height 34
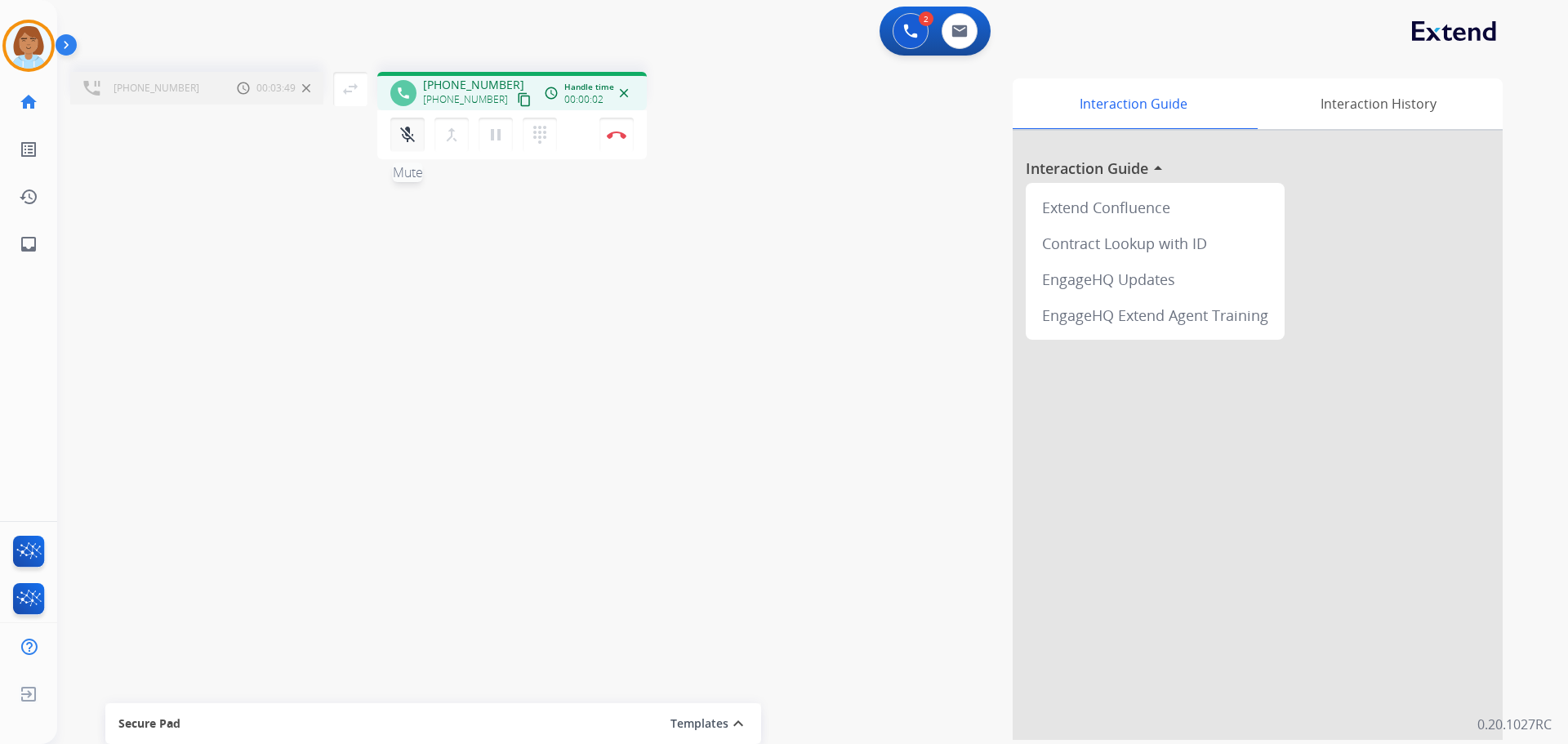
click at [397, 137] on button "mic_off Mute" at bounding box center [408, 134] width 34 height 34
click at [461, 129] on button "merge_type Bridge" at bounding box center [452, 134] width 34 height 34
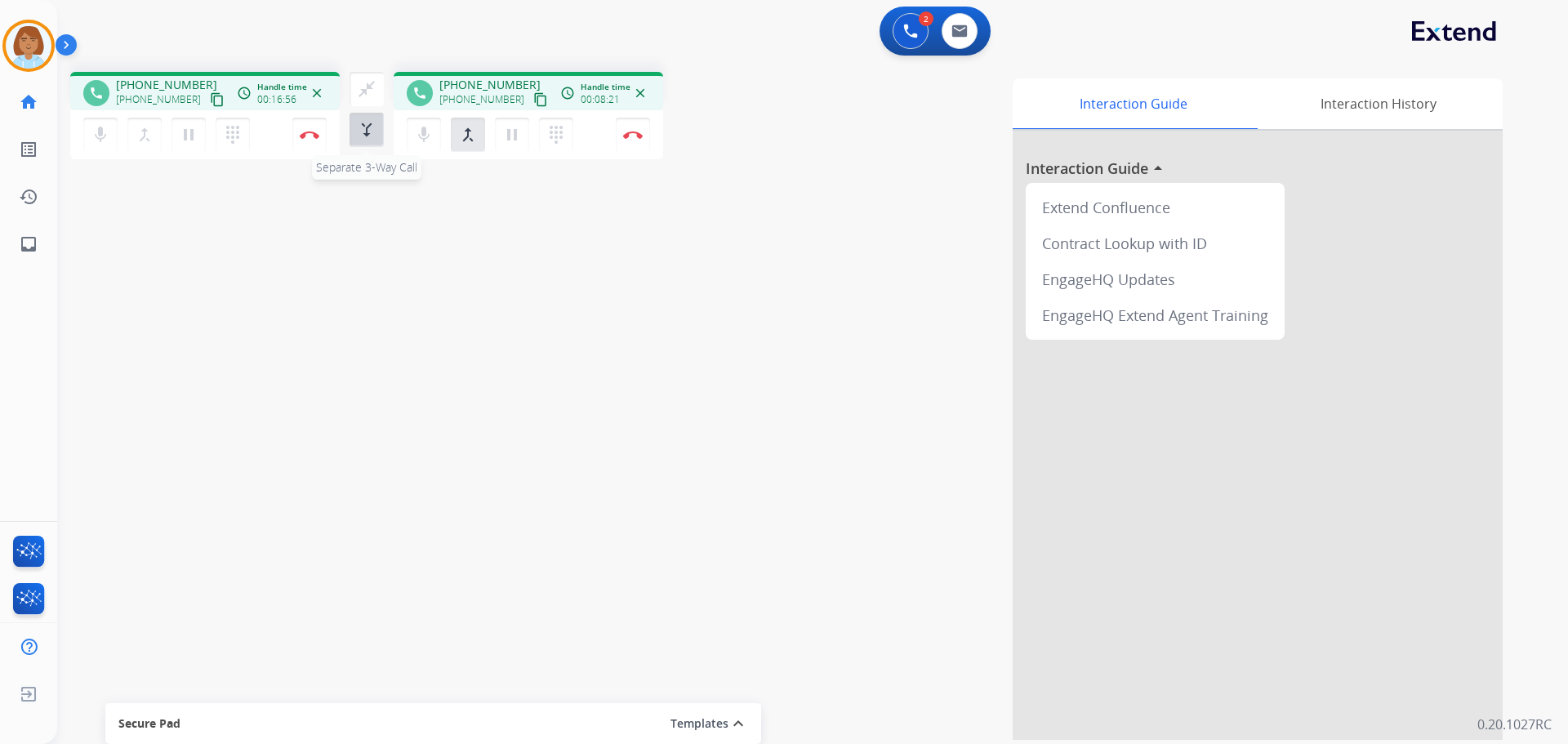
click at [369, 129] on mat-icon "merge_type" at bounding box center [366, 130] width 20 height 20
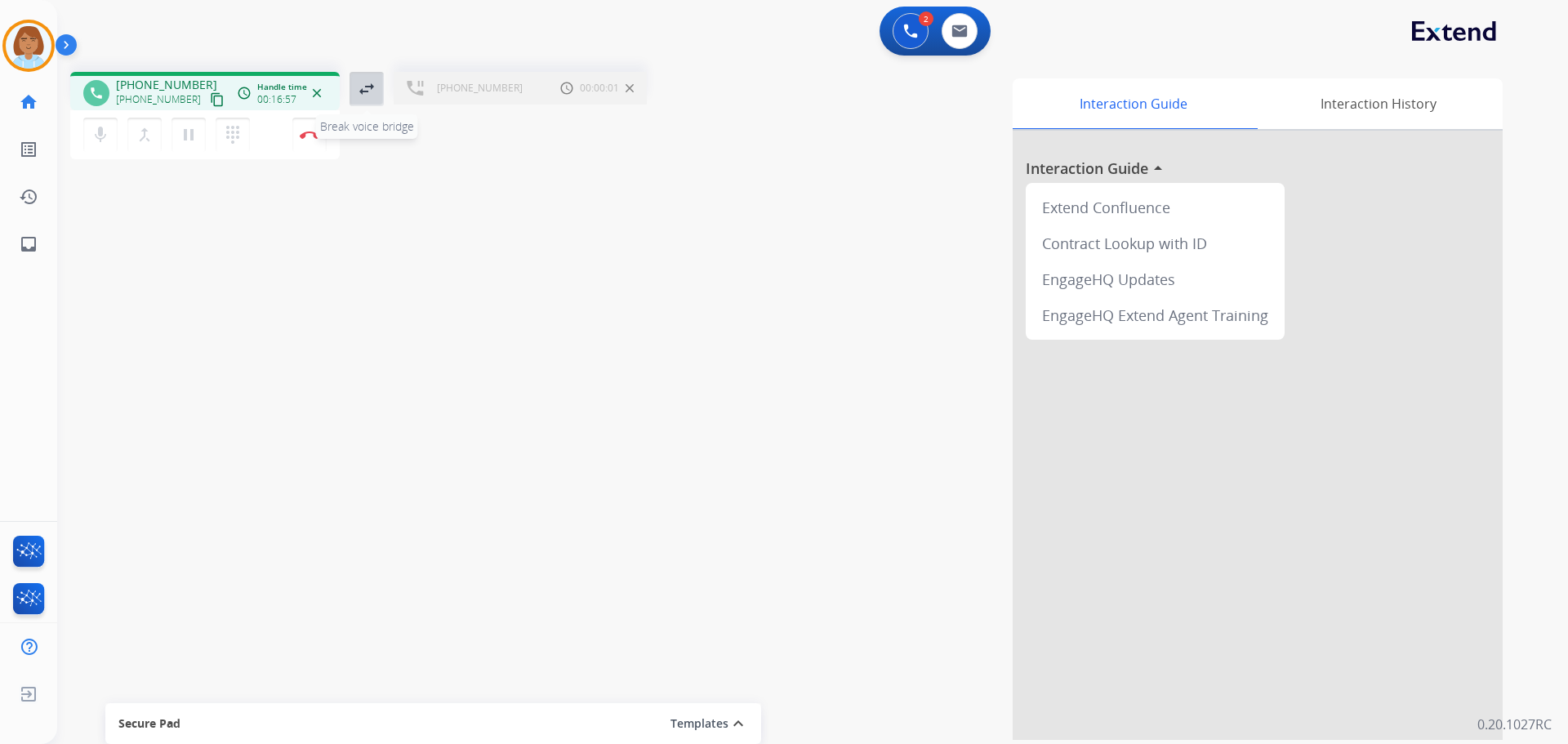
click at [364, 99] on button "swap_horiz Break voice bridge" at bounding box center [366, 89] width 34 height 34
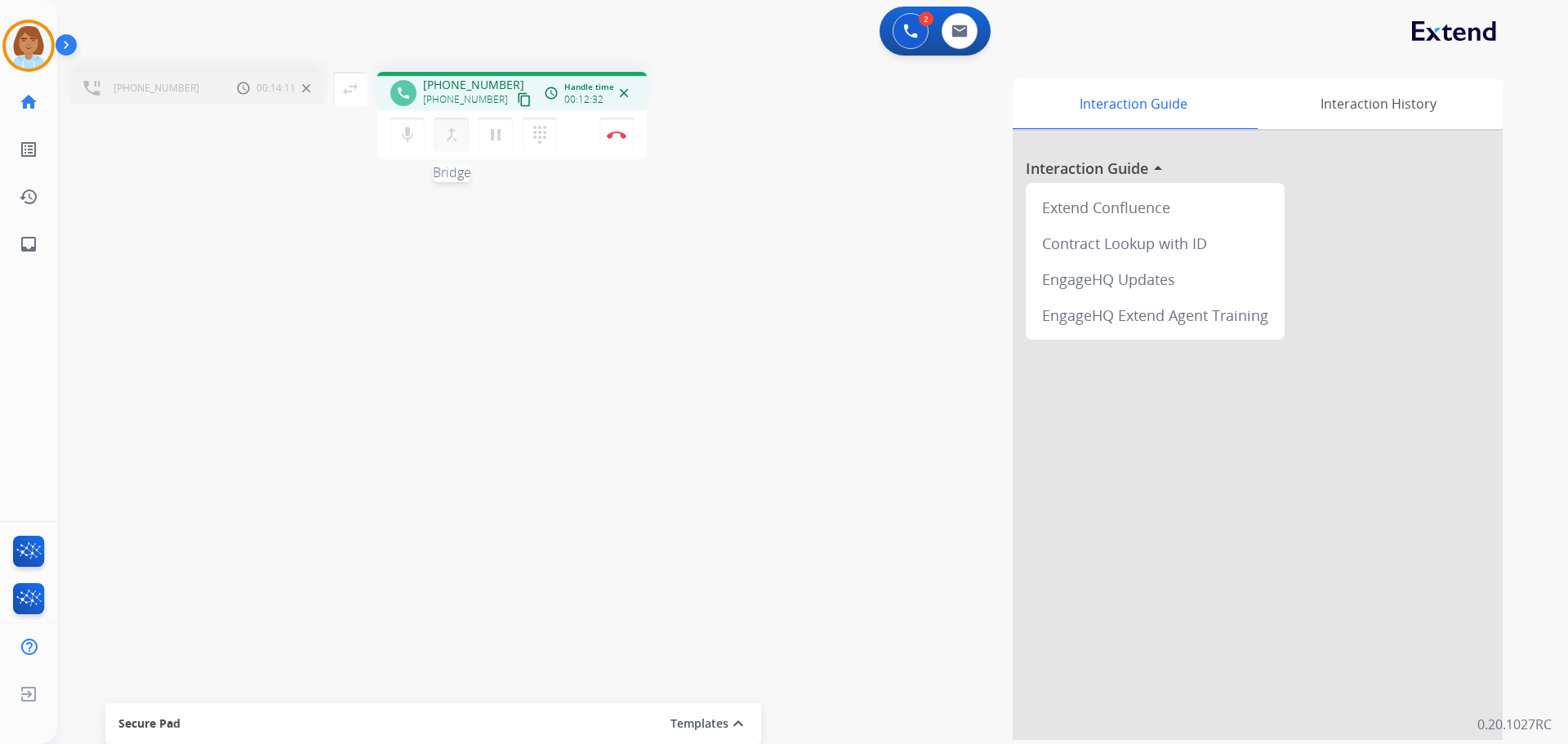
click at [452, 135] on mat-icon "merge_type" at bounding box center [452, 134] width 20 height 20
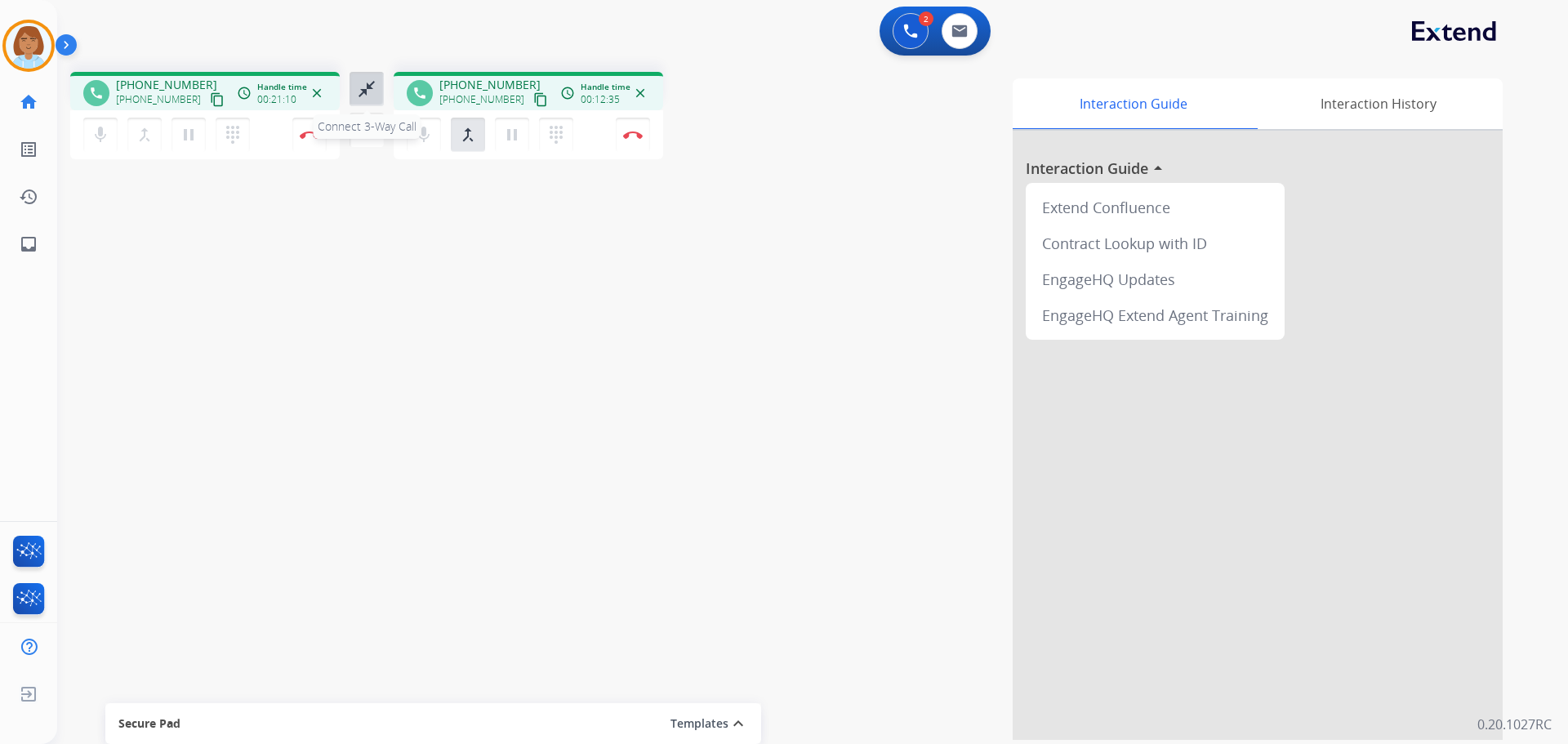
click at [369, 88] on mat-icon "close_fullscreen" at bounding box center [366, 89] width 20 height 20
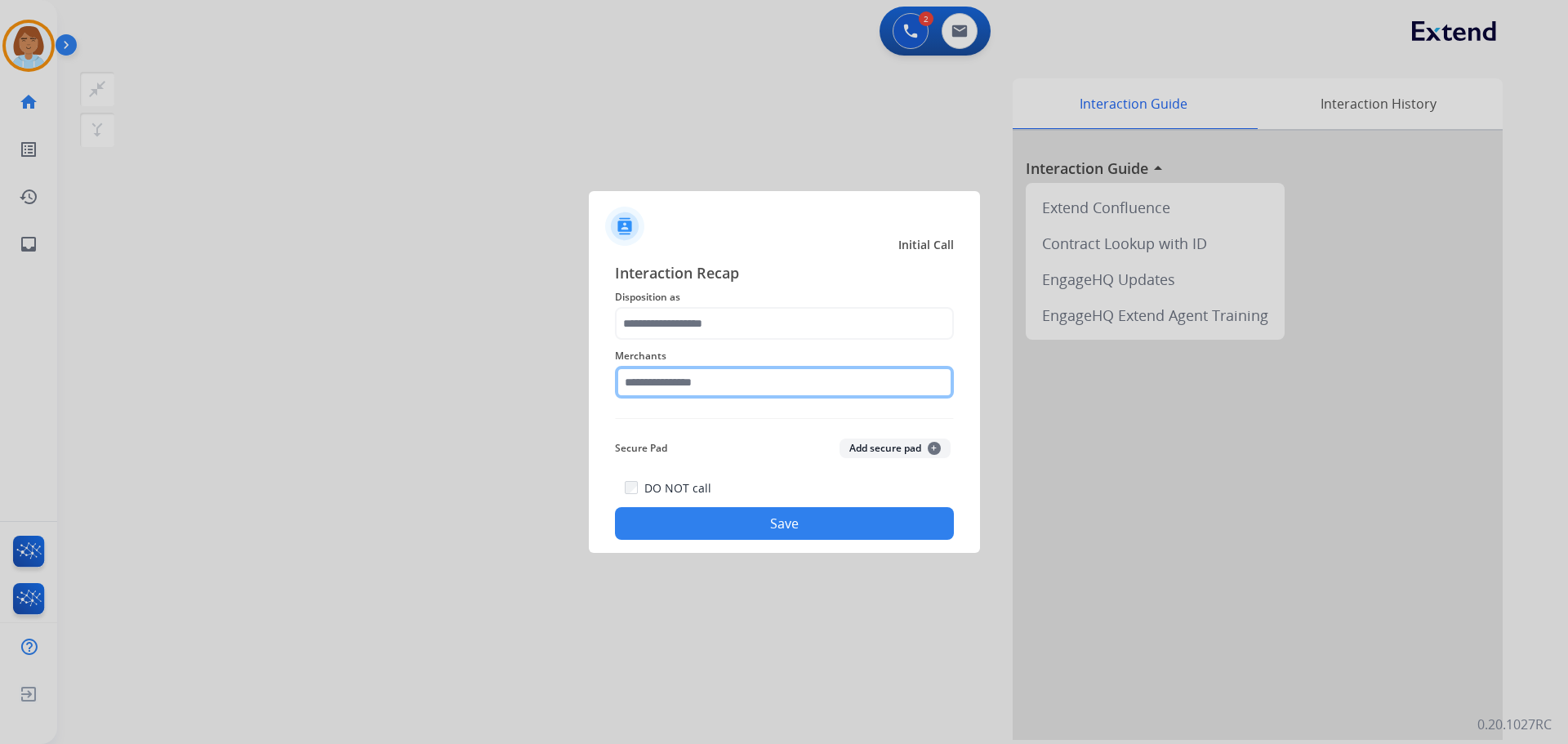
click at [676, 372] on input "text" at bounding box center [784, 382] width 339 height 32
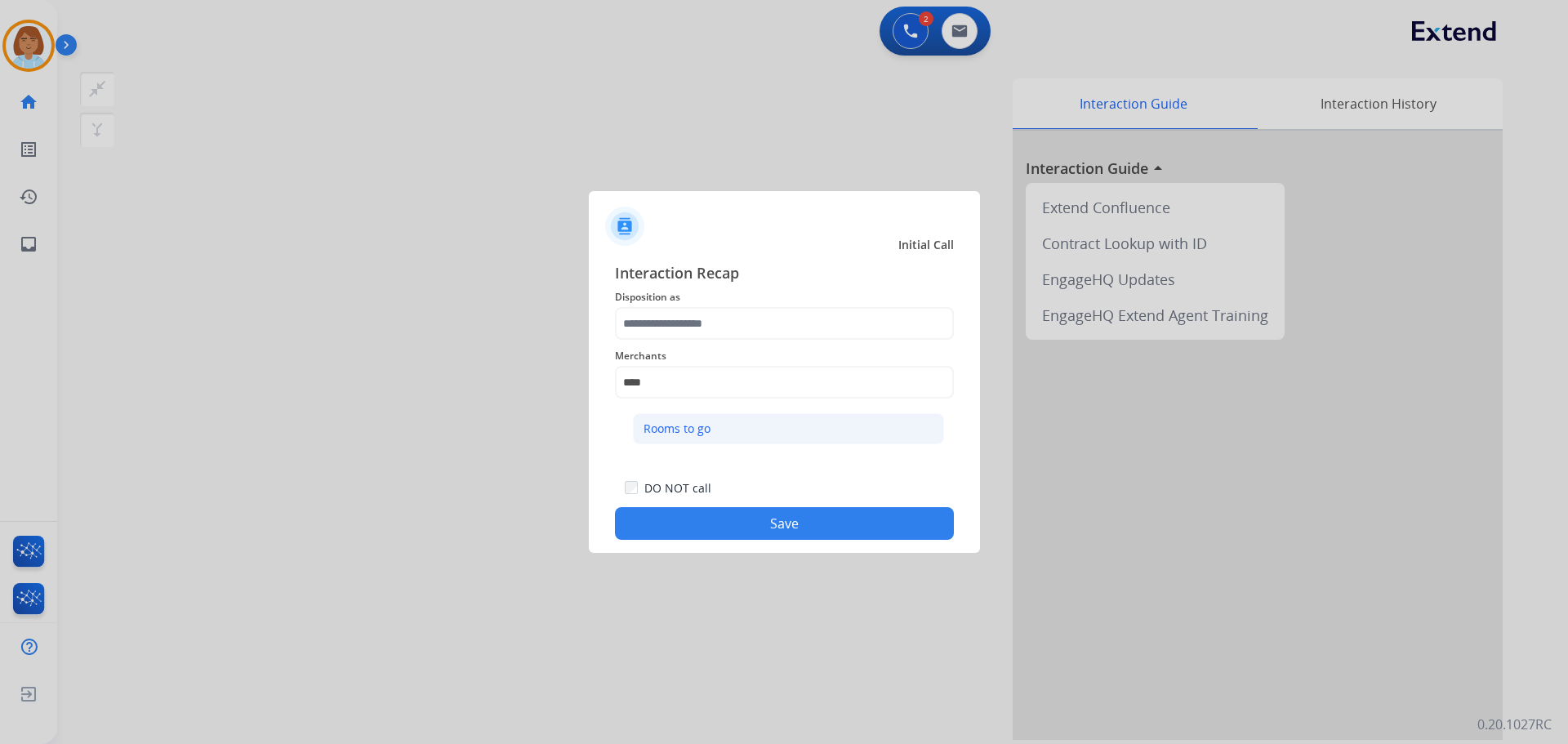
click at [721, 426] on li "Rooms to go" at bounding box center [788, 428] width 311 height 31
type input "**********"
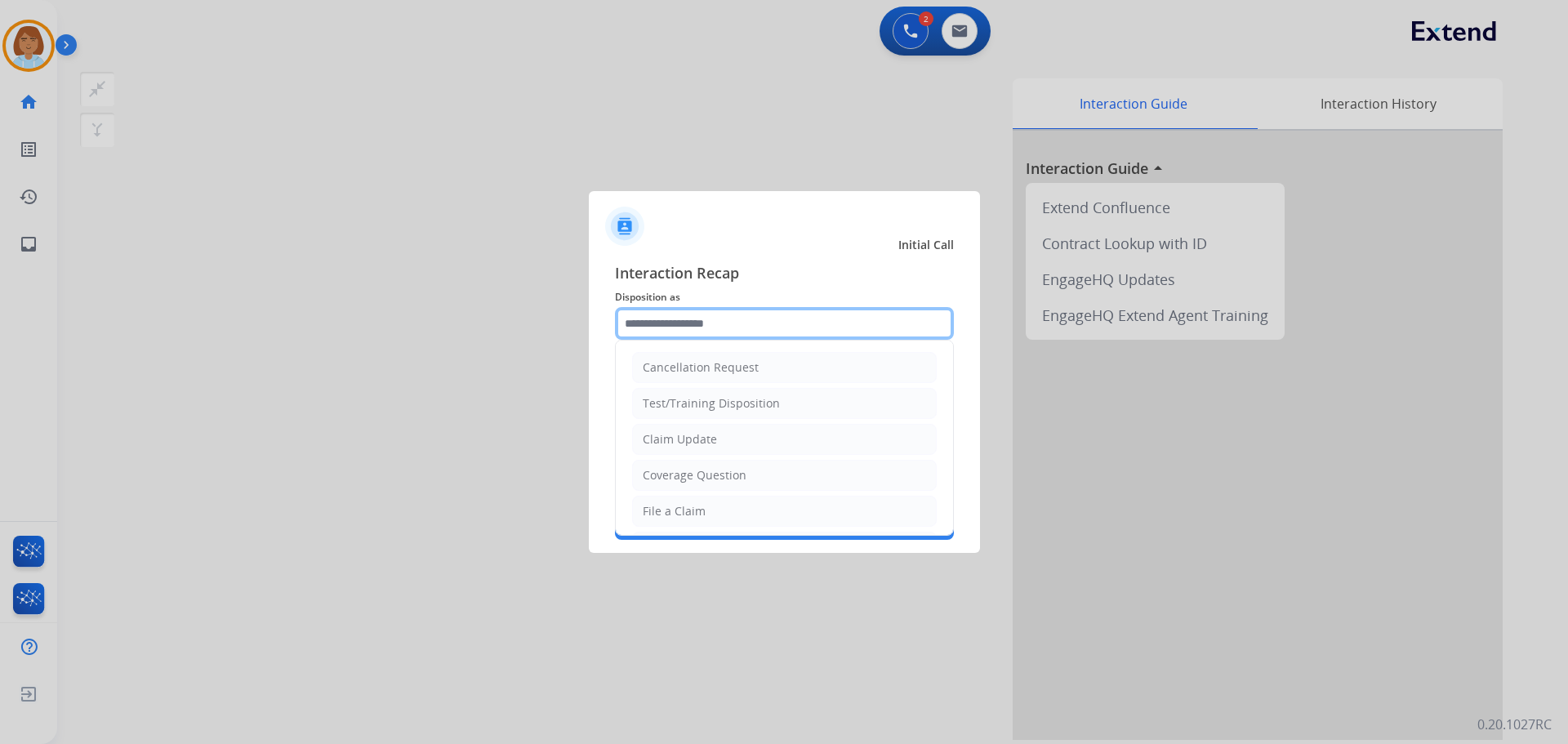
click at [703, 313] on input "text" at bounding box center [784, 324] width 339 height 32
drag, startPoint x: 714, startPoint y: 437, endPoint x: 741, endPoint y: 477, distance: 48.3
click at [716, 437] on li "Claim Update" at bounding box center [785, 439] width 305 height 31
type input "**********"
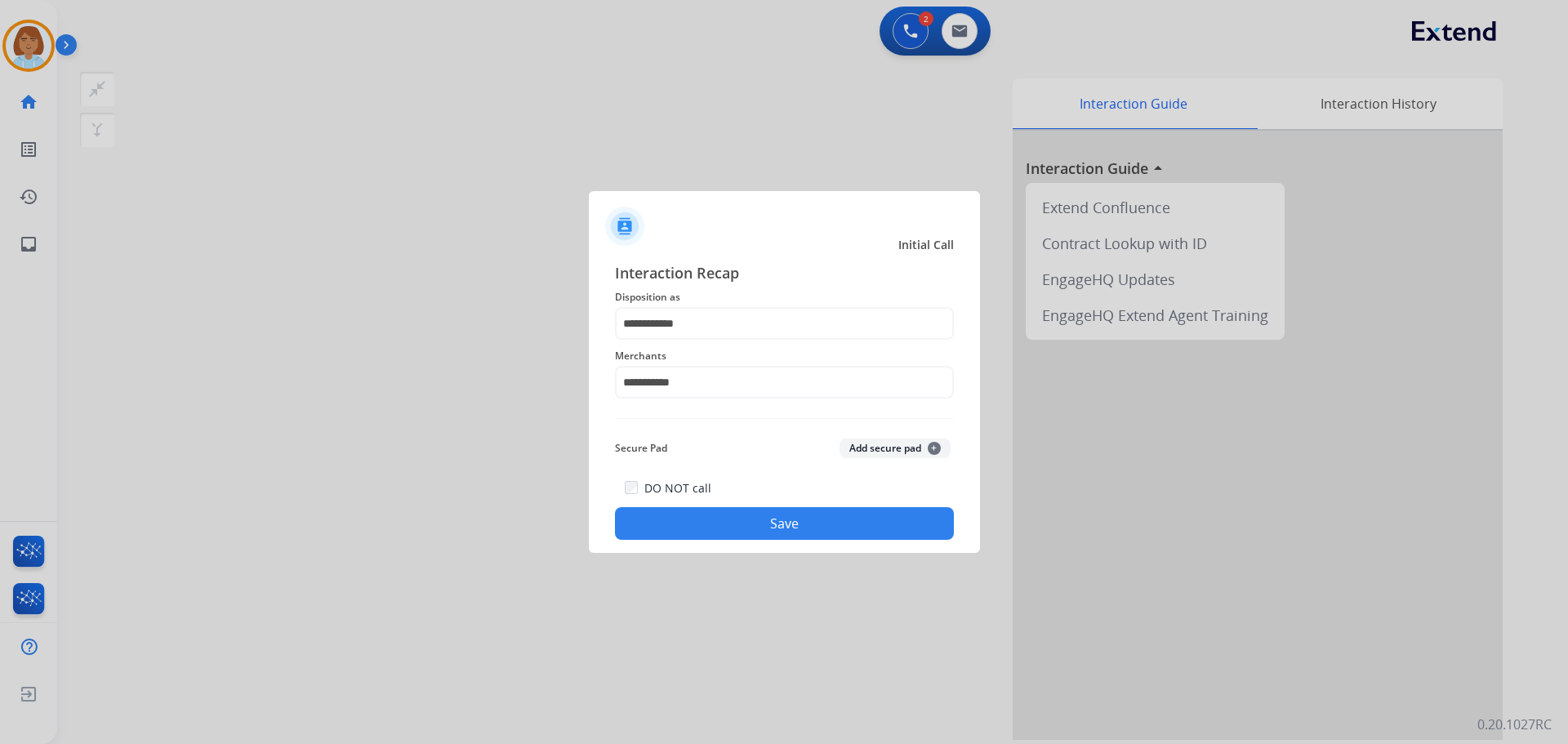
drag, startPoint x: 744, startPoint y: 486, endPoint x: 772, endPoint y: 534, distance: 55.6
click at [748, 502] on div "DO NOT call Save" at bounding box center [784, 508] width 339 height 62
click at [772, 533] on button "Save" at bounding box center [784, 523] width 339 height 32
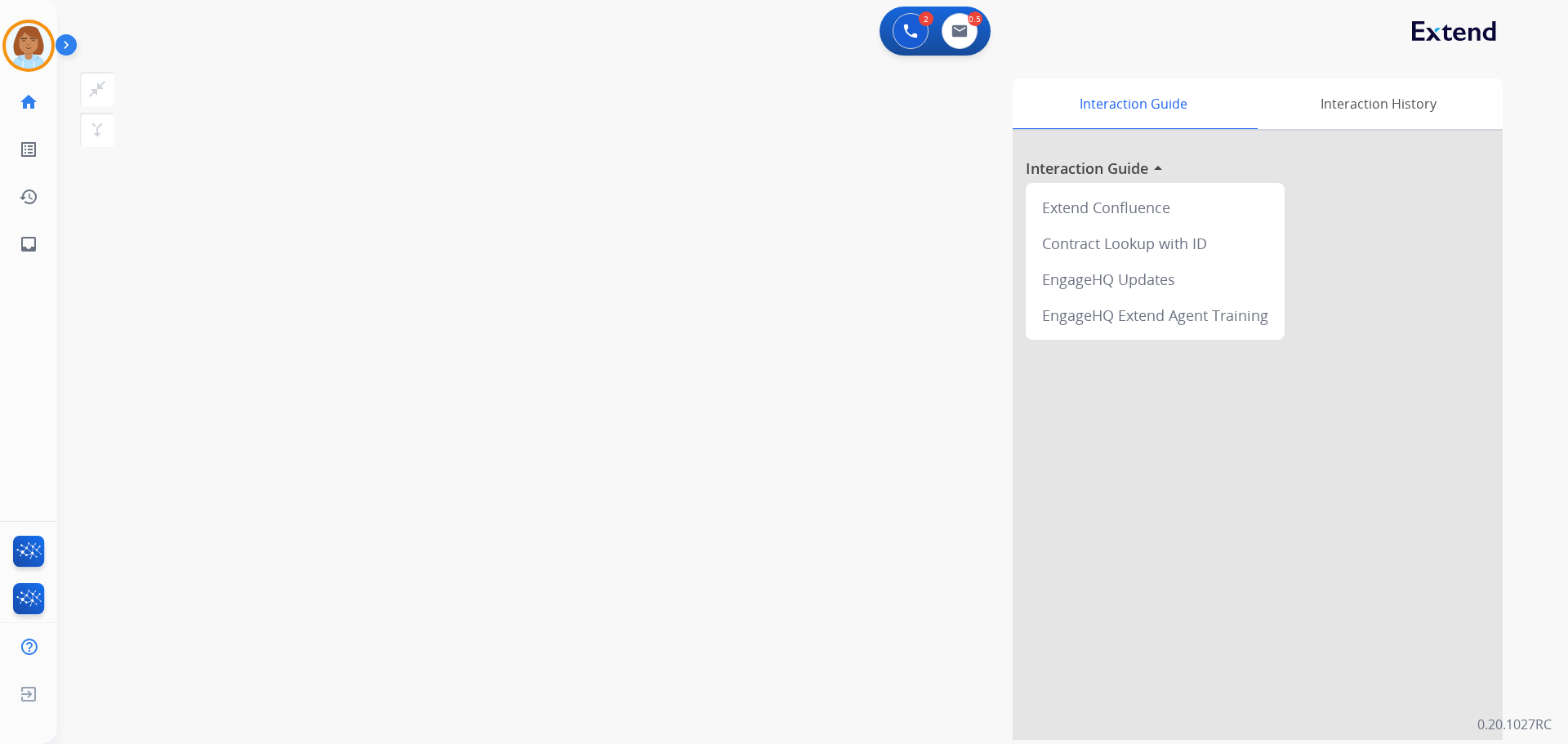
click at [780, 539] on div "Interaction Guide Interaction History Interaction Guide arrow_drop_up Extend Co…" at bounding box center [1022, 410] width 962 height 662
click at [24, 39] on img at bounding box center [28, 46] width 46 height 46
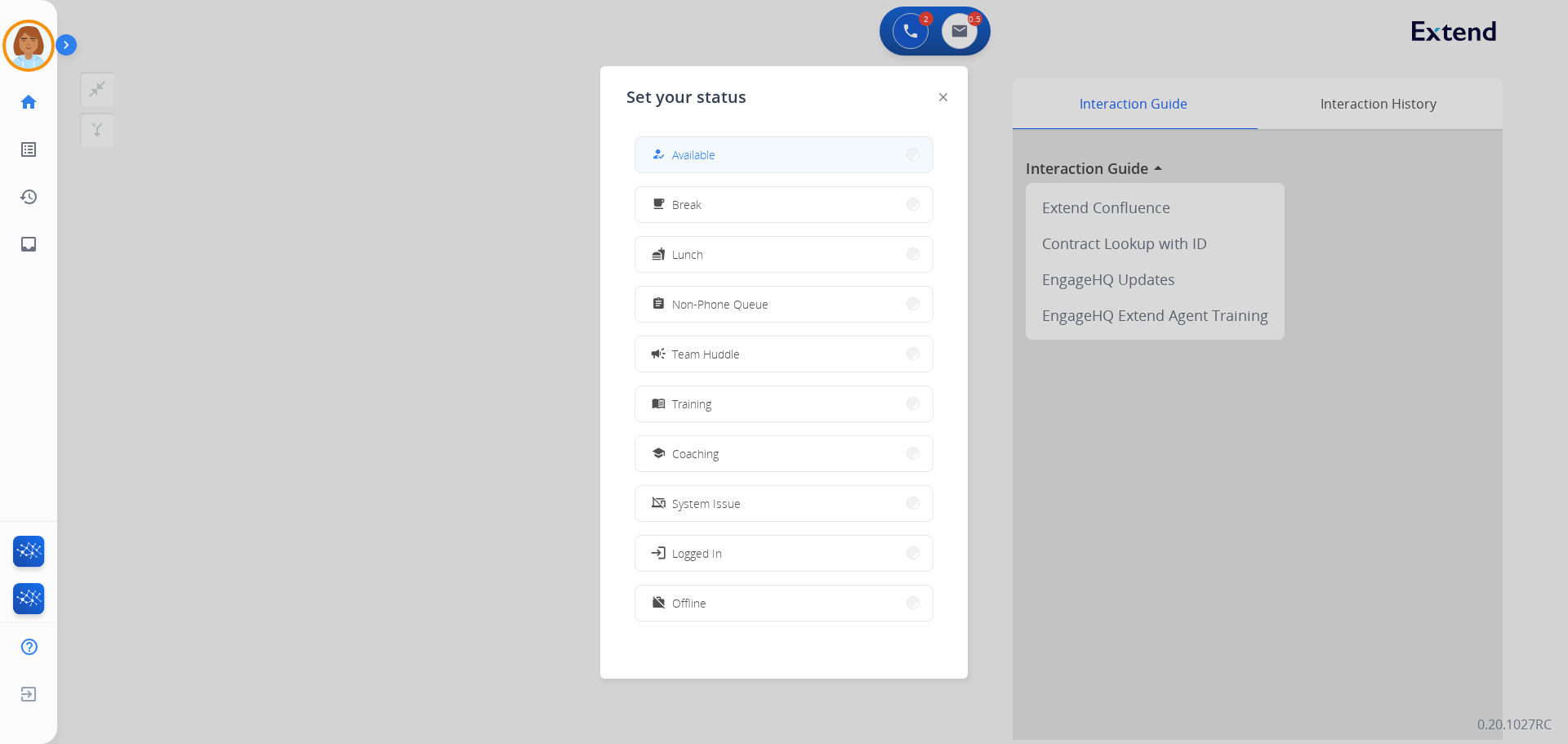
click at [674, 139] on button "how_to_reg Available" at bounding box center [784, 154] width 297 height 35
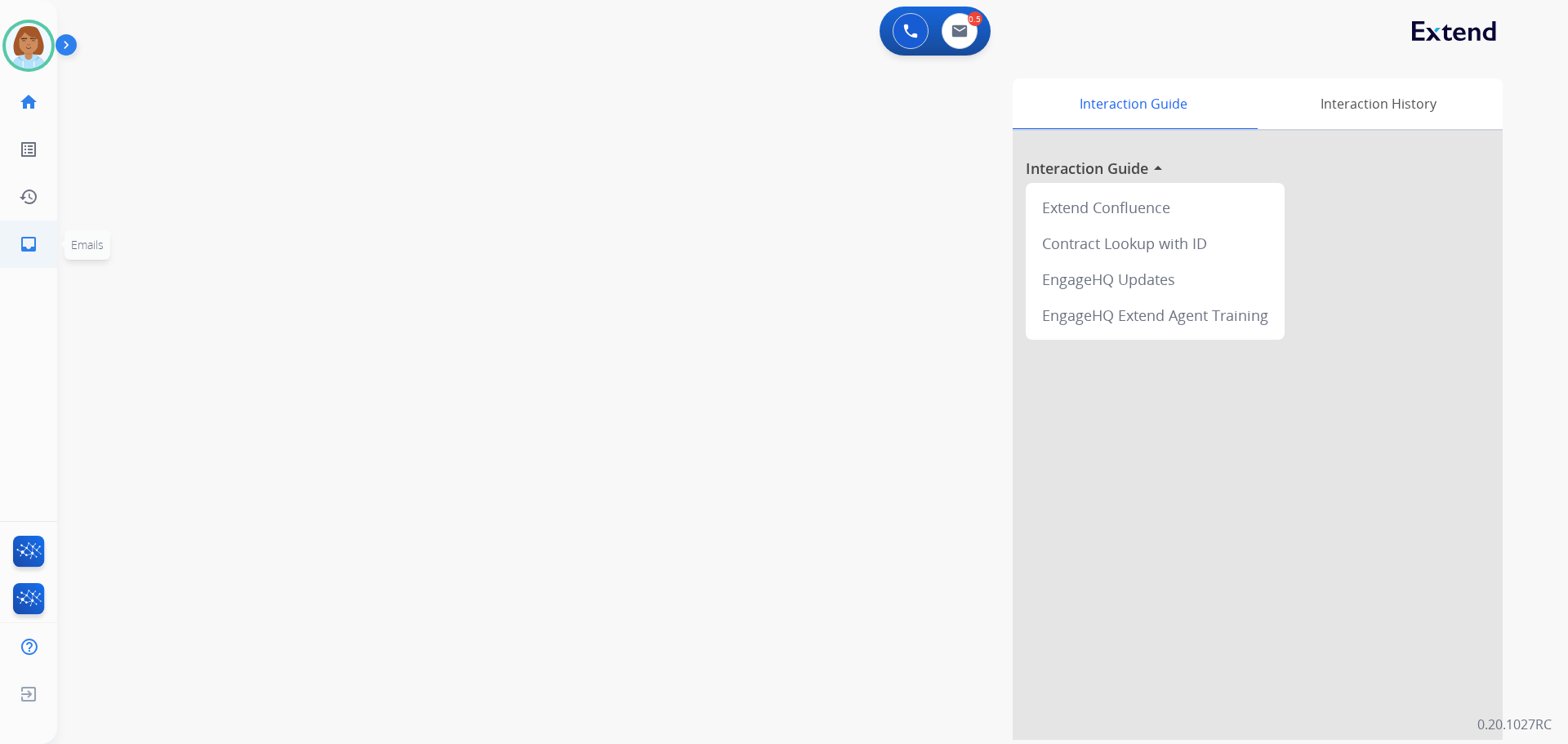
click at [23, 234] on link "inbox Emails" at bounding box center [28, 244] width 46 height 46
select select "**********"
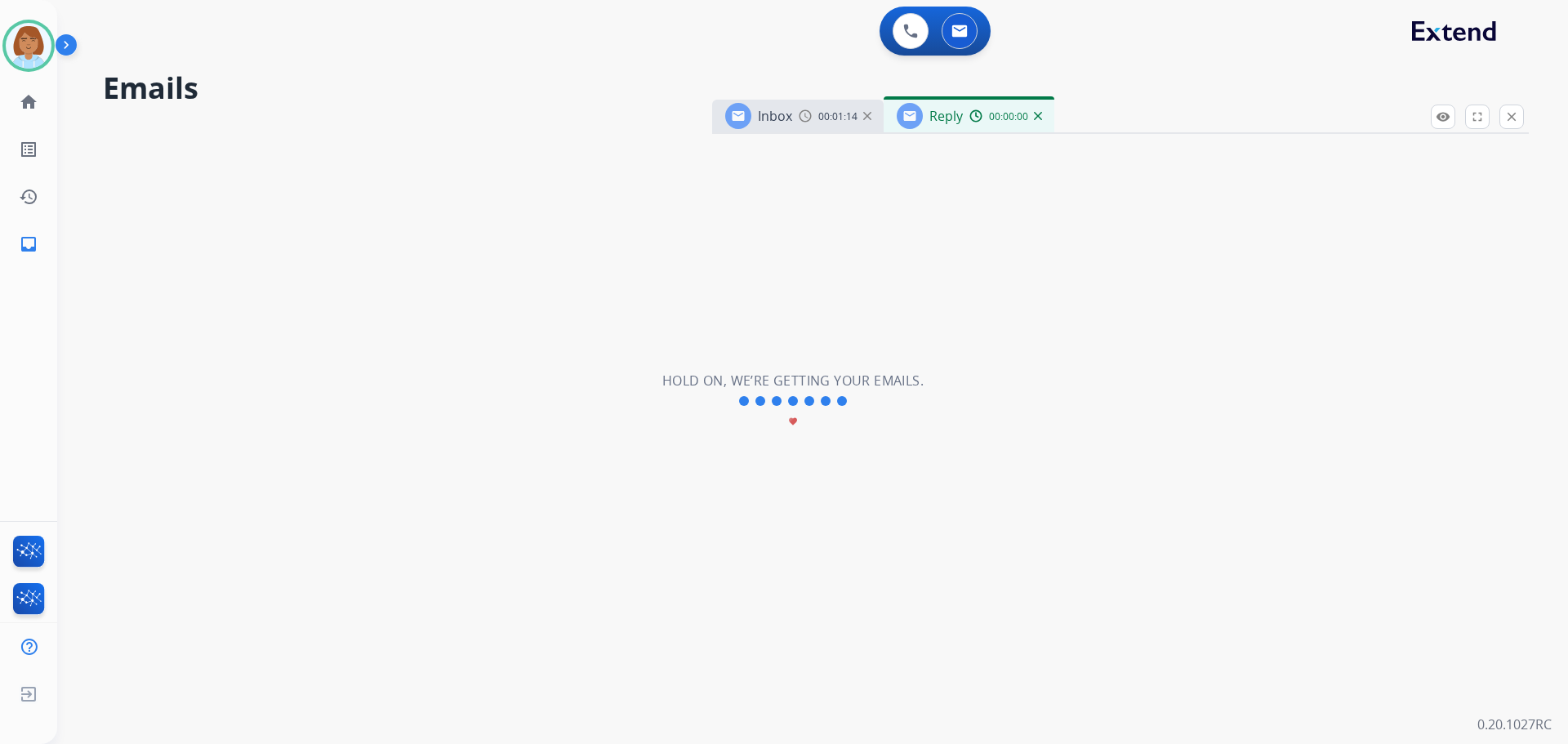
select select "**********"
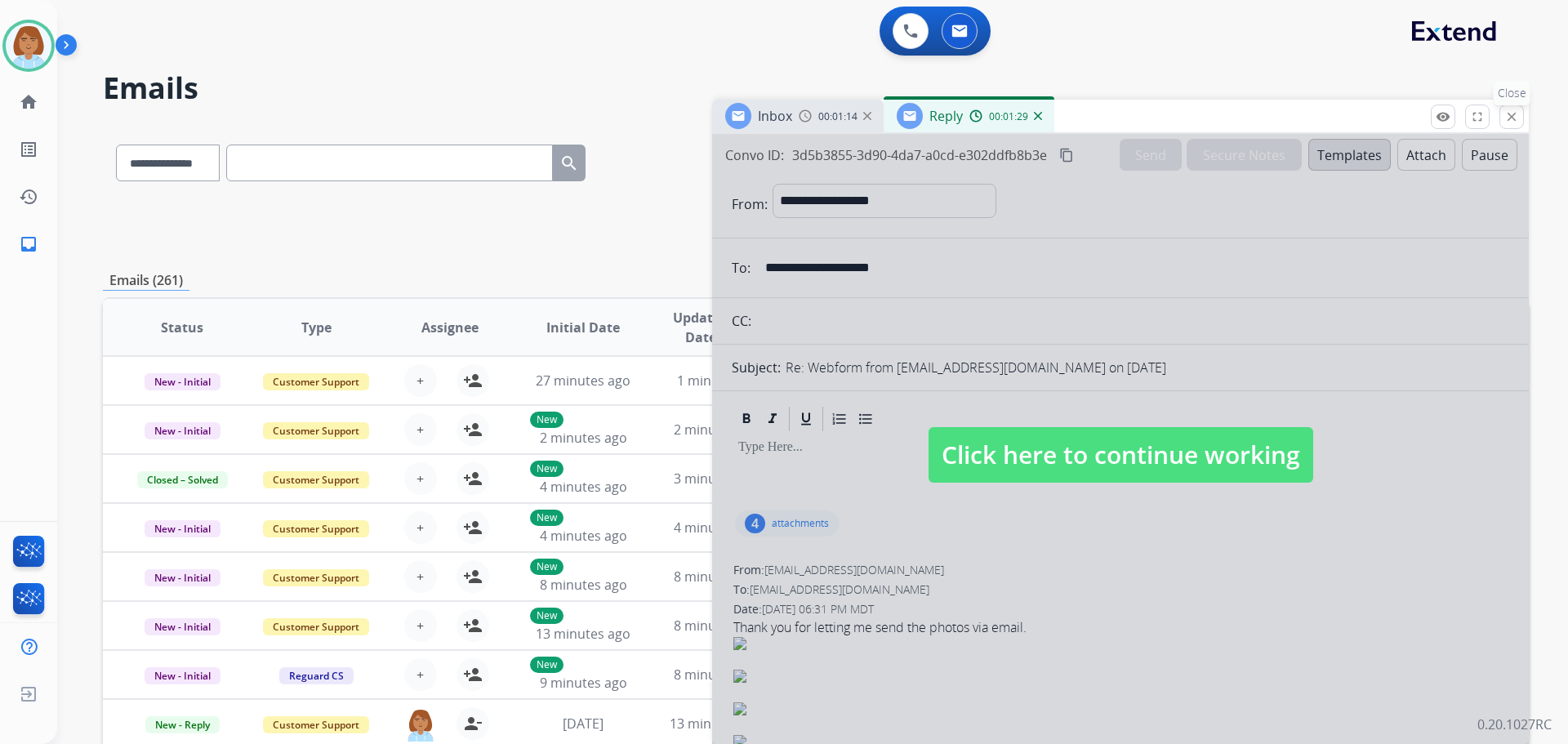
click at [1514, 123] on mat-icon "close" at bounding box center [1512, 117] width 14 height 14
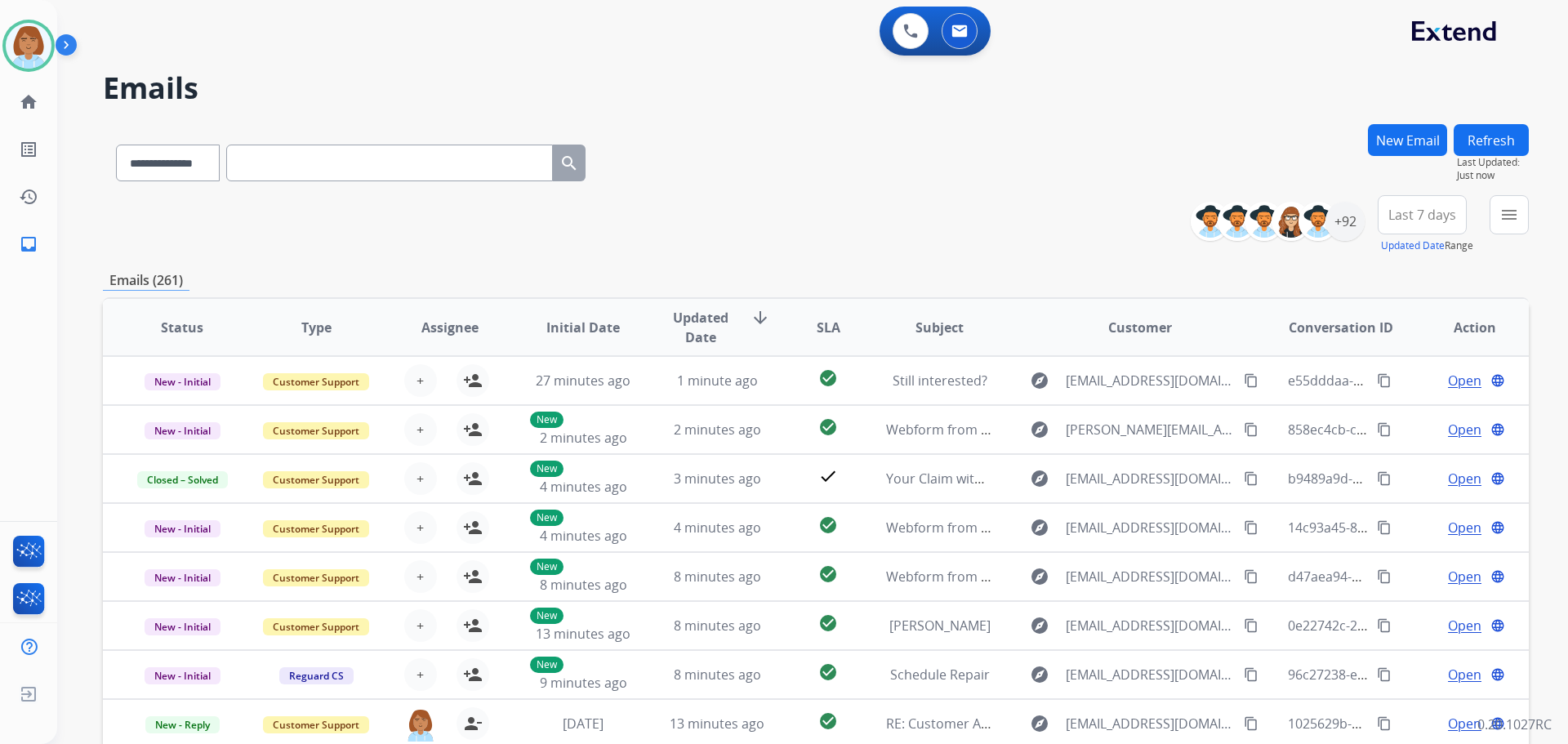
drag, startPoint x: 1417, startPoint y: 134, endPoint x: 571, endPoint y: 289, distance: 860.1
click at [717, 300] on div "**********" at bounding box center [816, 527] width 1426 height 806
click at [218, 163] on select "**********" at bounding box center [167, 162] width 102 height 37
select select "**********"
click at [116, 144] on select "**********" at bounding box center [167, 162] width 102 height 37
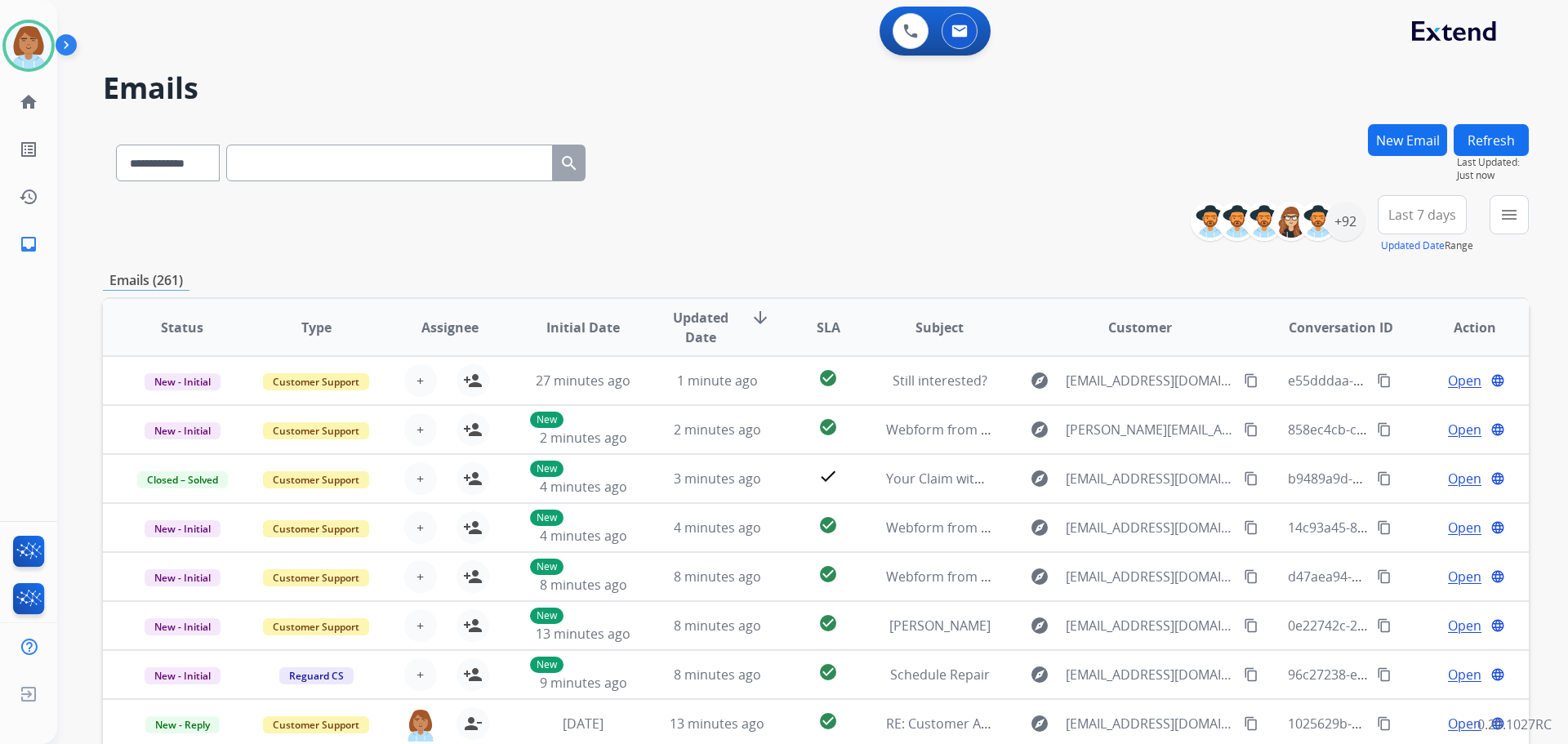
paste input "**********"
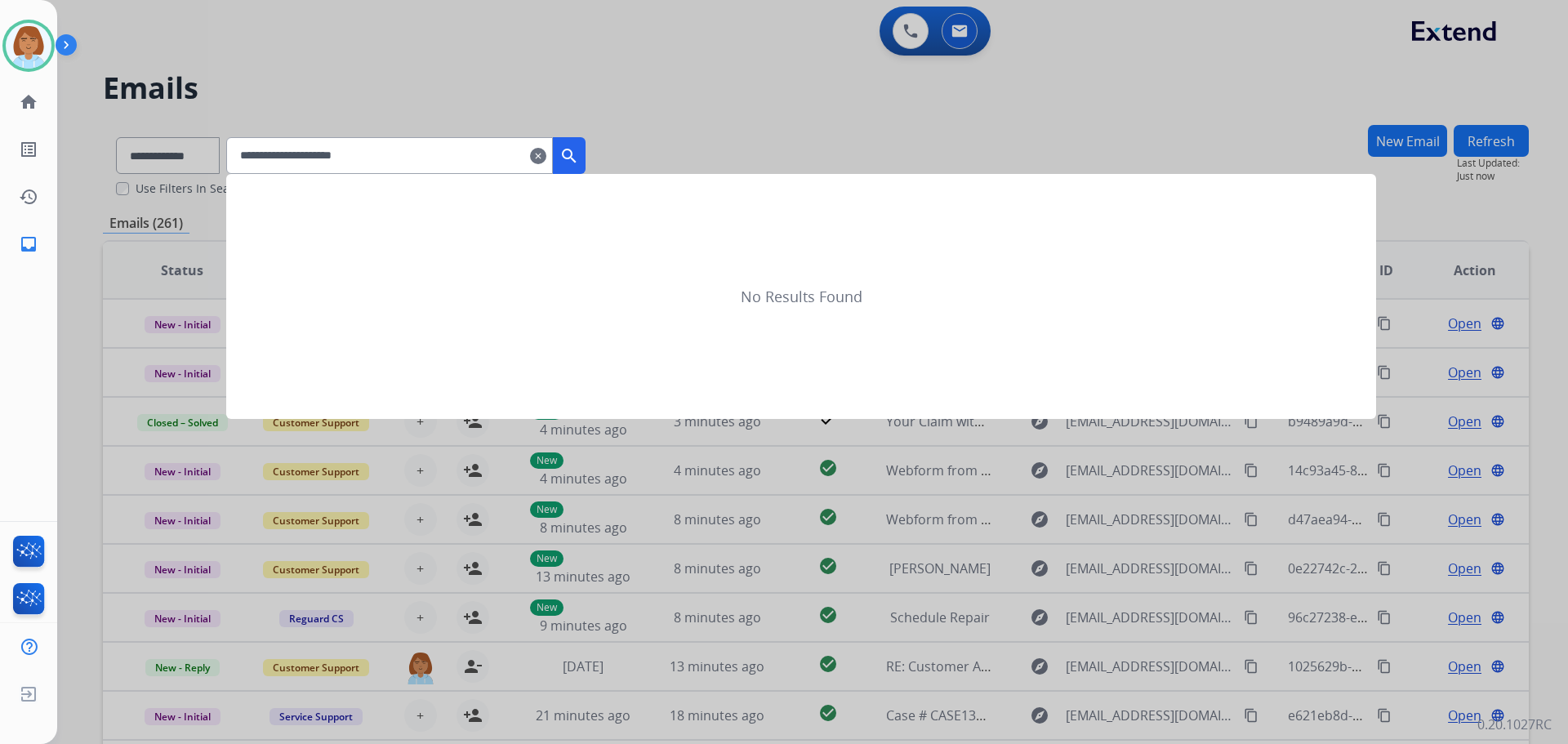
type input "**********"
click at [579, 160] on mat-icon "search" at bounding box center [569, 156] width 20 height 20
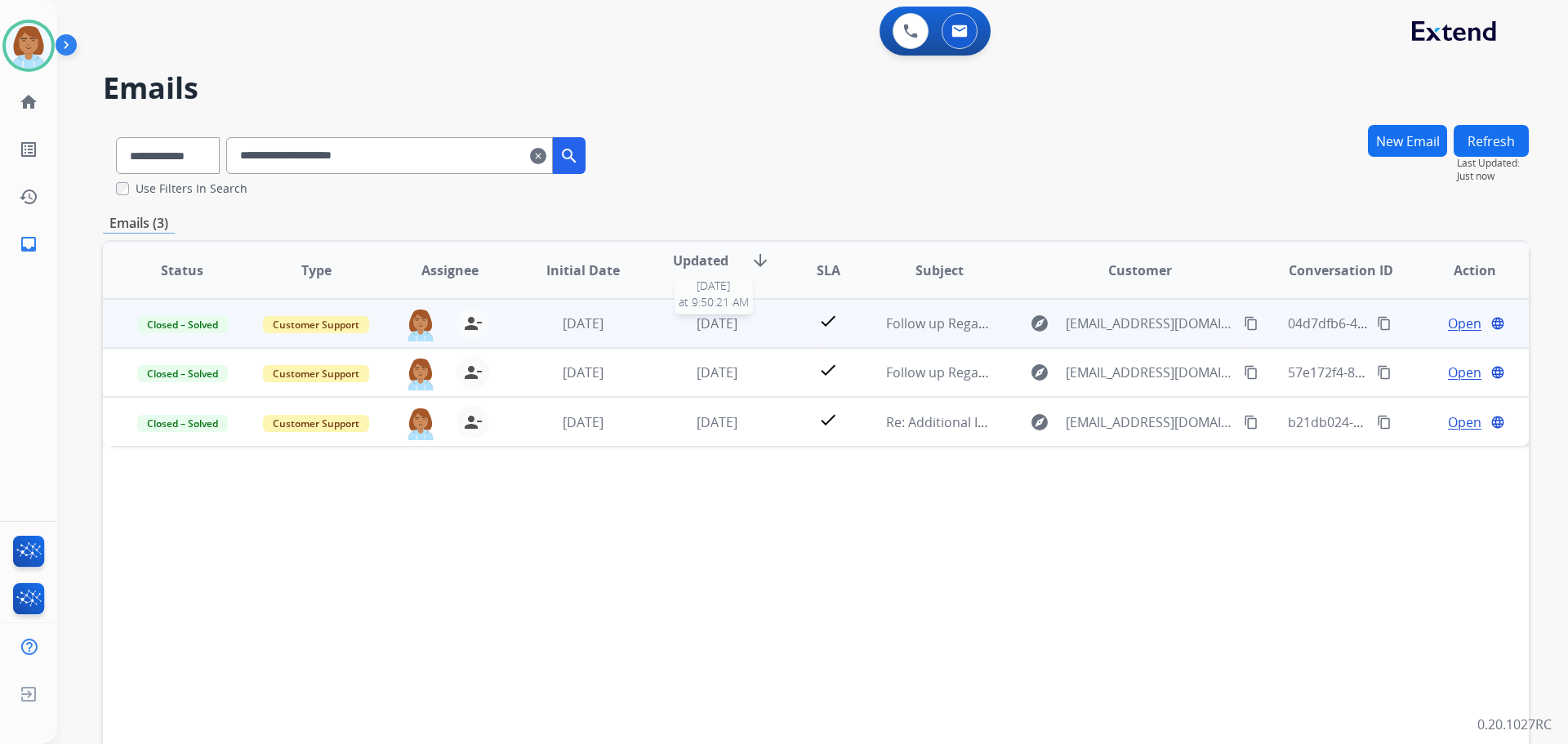
click at [664, 326] on div "[DATE]" at bounding box center [717, 324] width 107 height 20
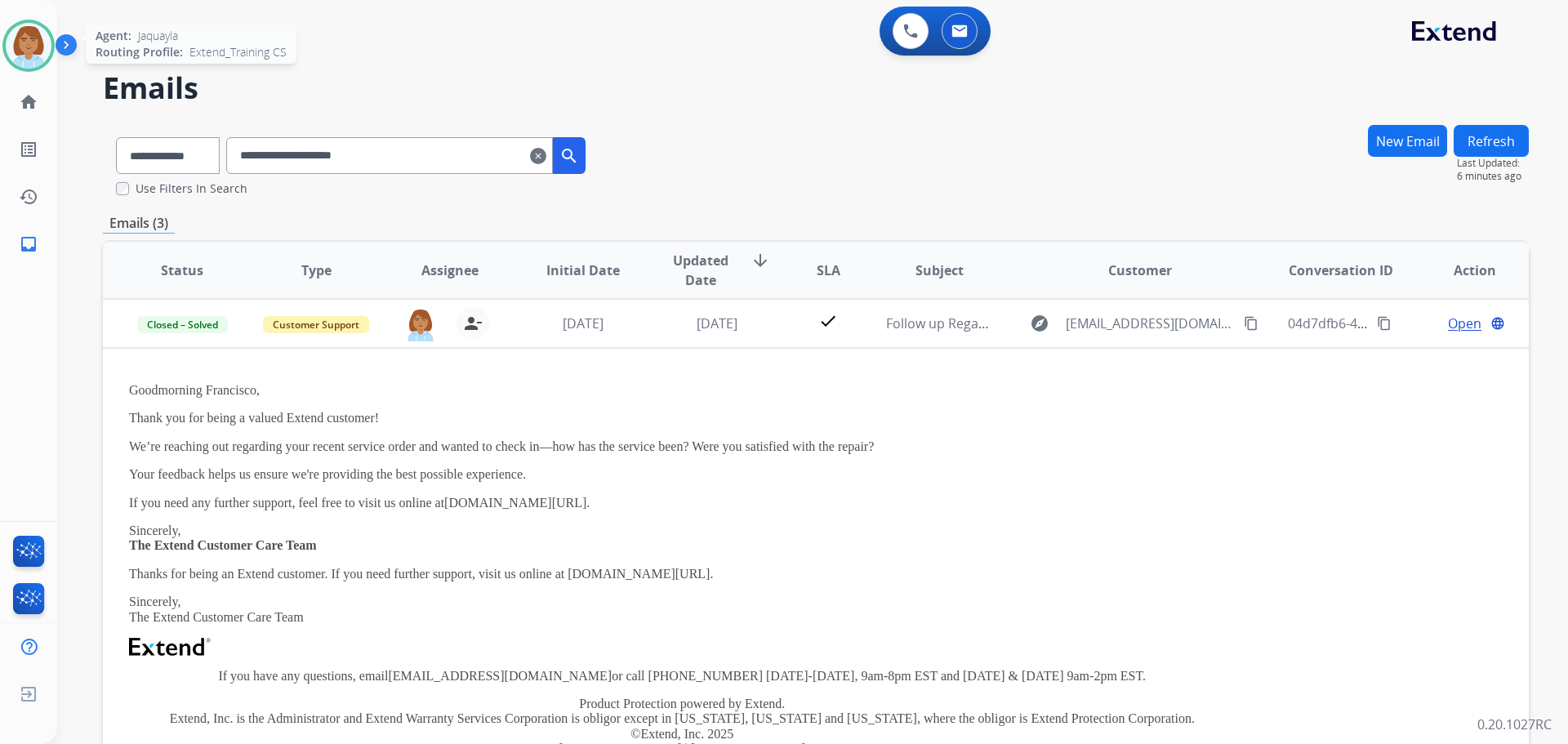
click at [42, 67] on div at bounding box center [29, 46] width 52 height 52
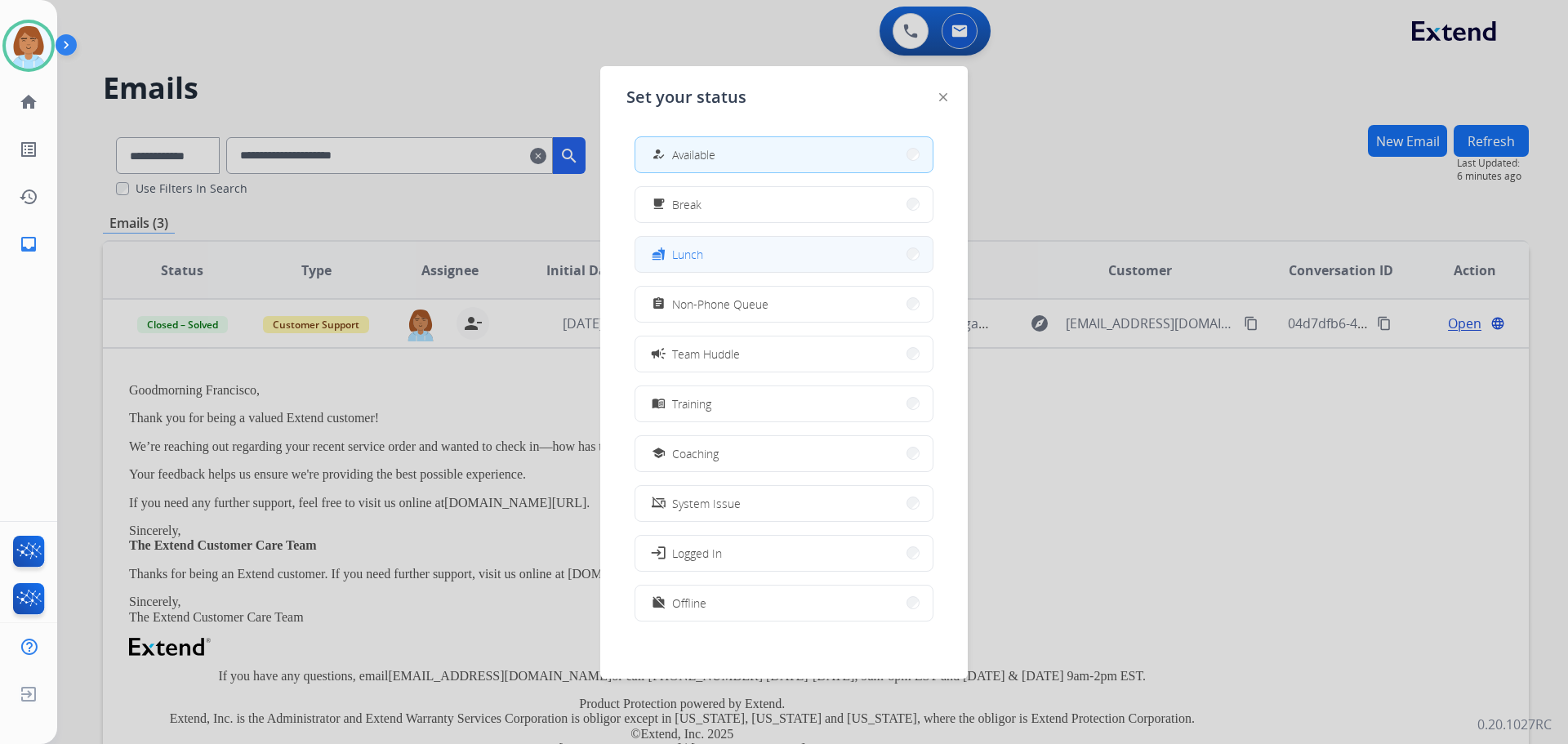
click at [684, 259] on span "Lunch" at bounding box center [687, 254] width 31 height 17
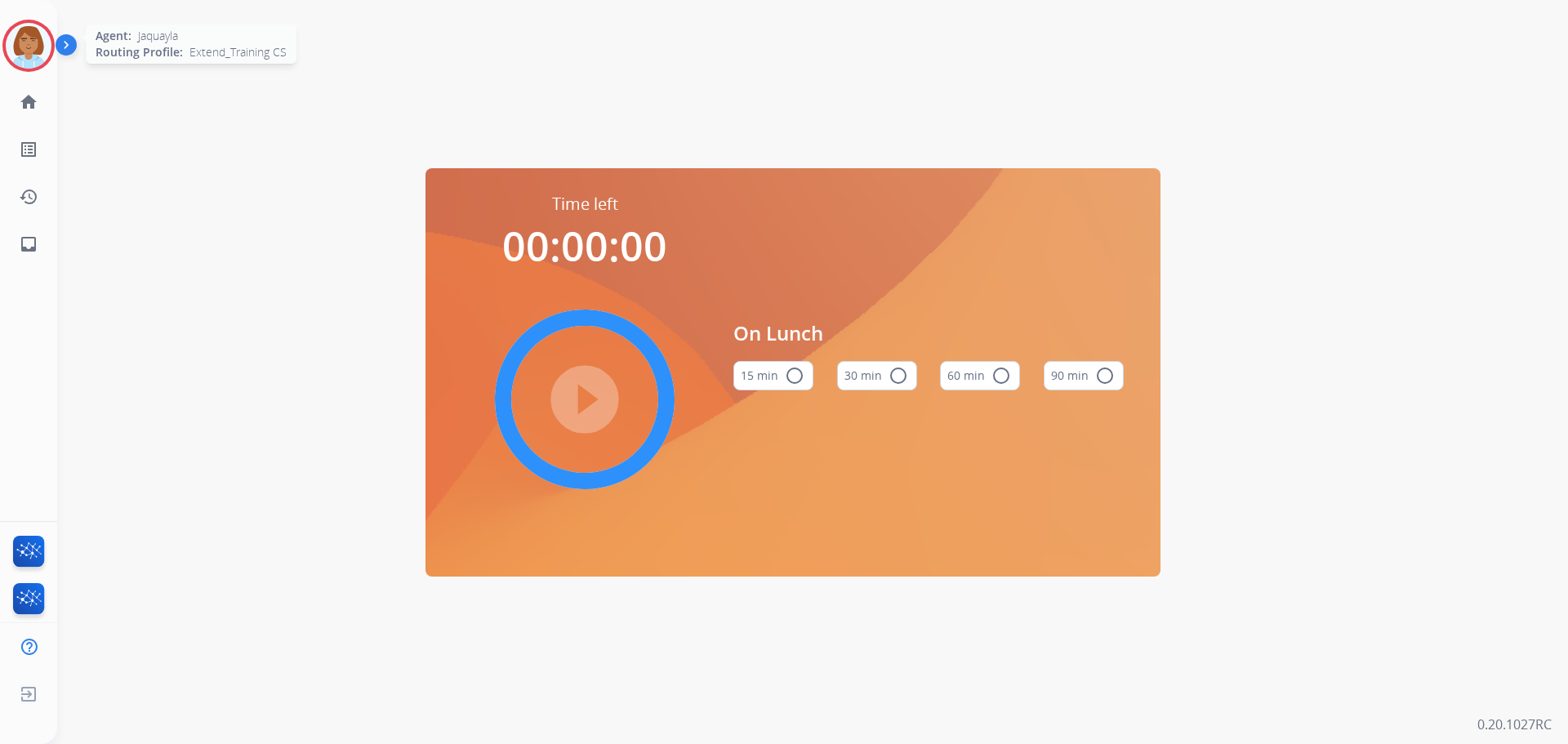
click at [47, 51] on img at bounding box center [28, 46] width 46 height 46
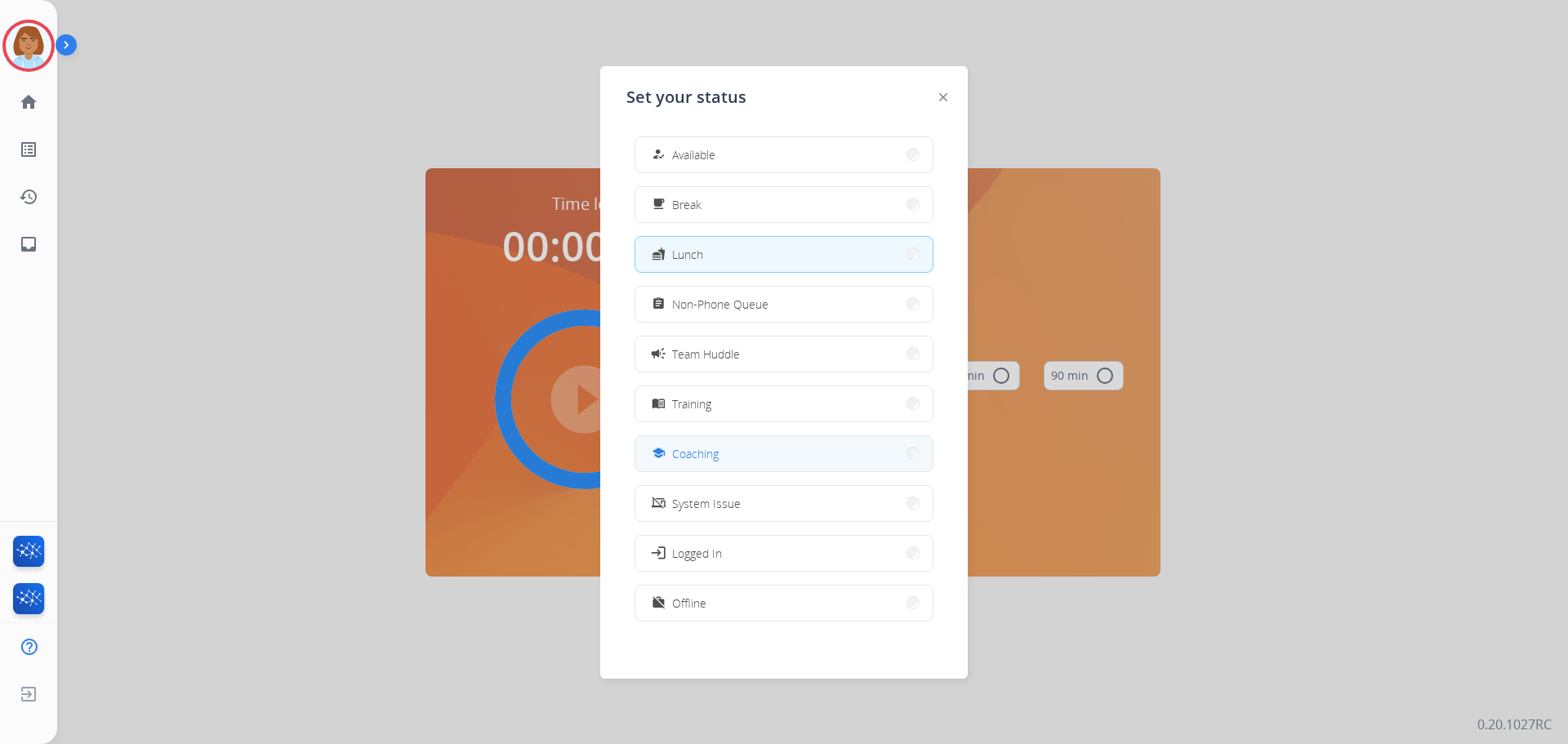
click at [724, 451] on button "school Coaching" at bounding box center [784, 454] width 297 height 35
